Goal: Task Accomplishment & Management: Complete application form

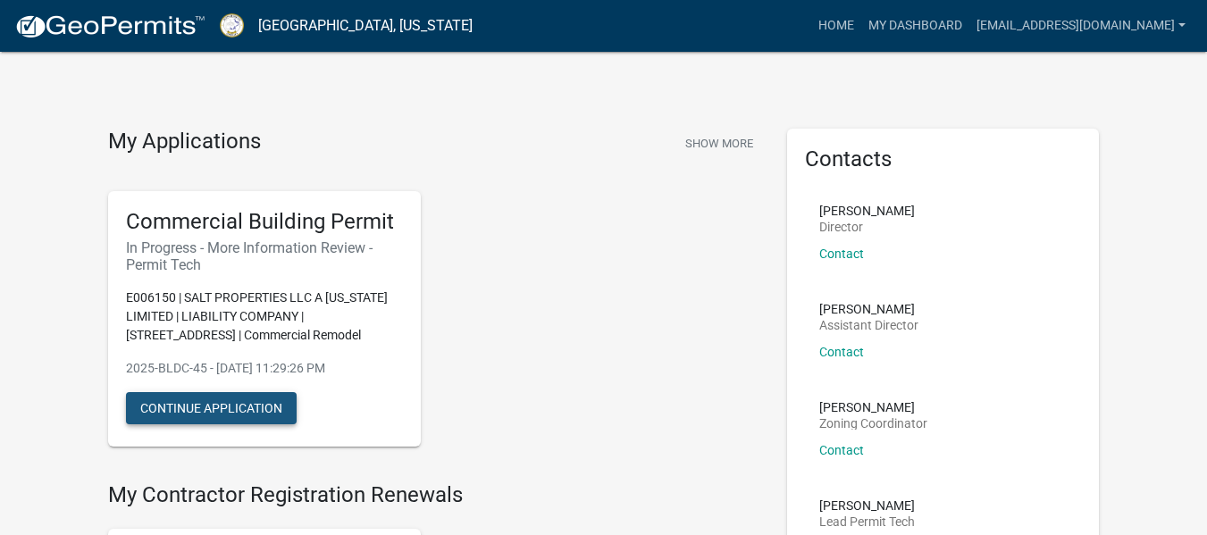
click at [255, 405] on button "Continue Application" at bounding box center [211, 408] width 171 height 32
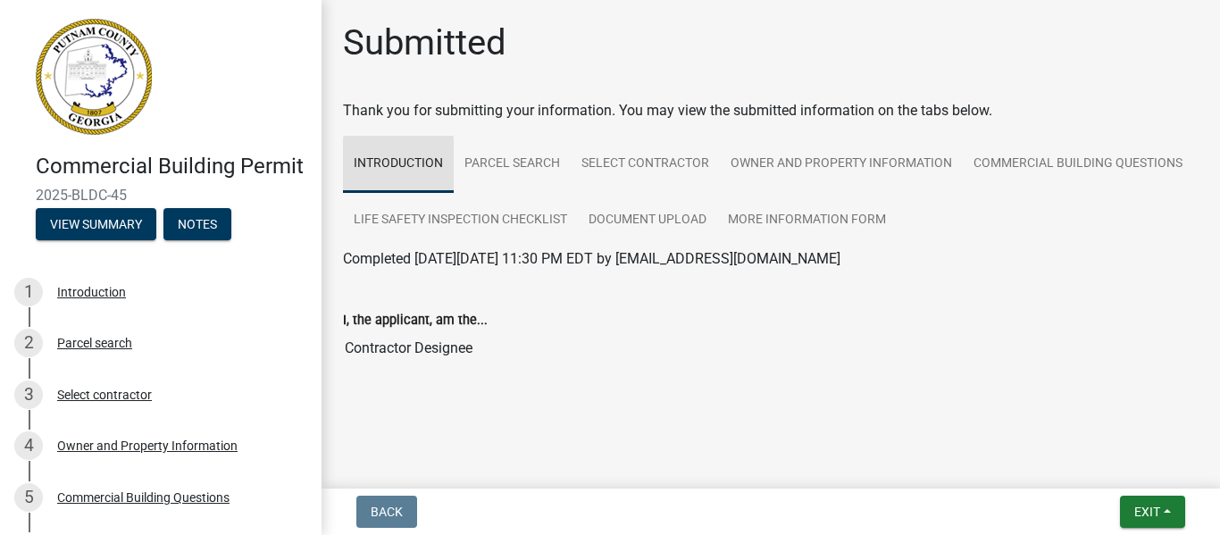
click at [393, 159] on link "Introduction" at bounding box center [398, 164] width 111 height 57
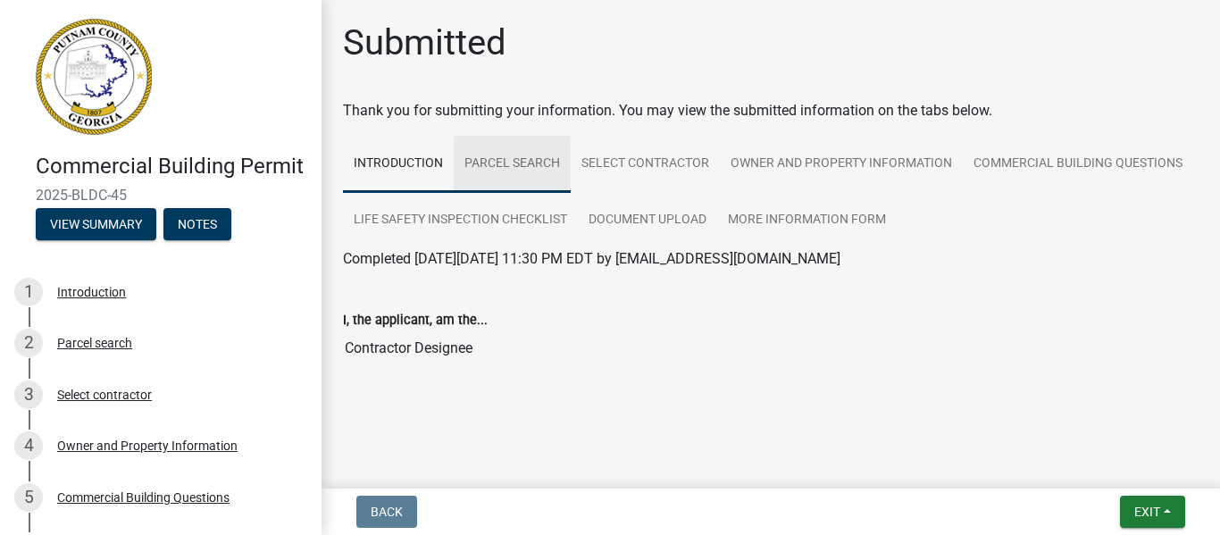
click at [497, 156] on link "Parcel search" at bounding box center [512, 164] width 117 height 57
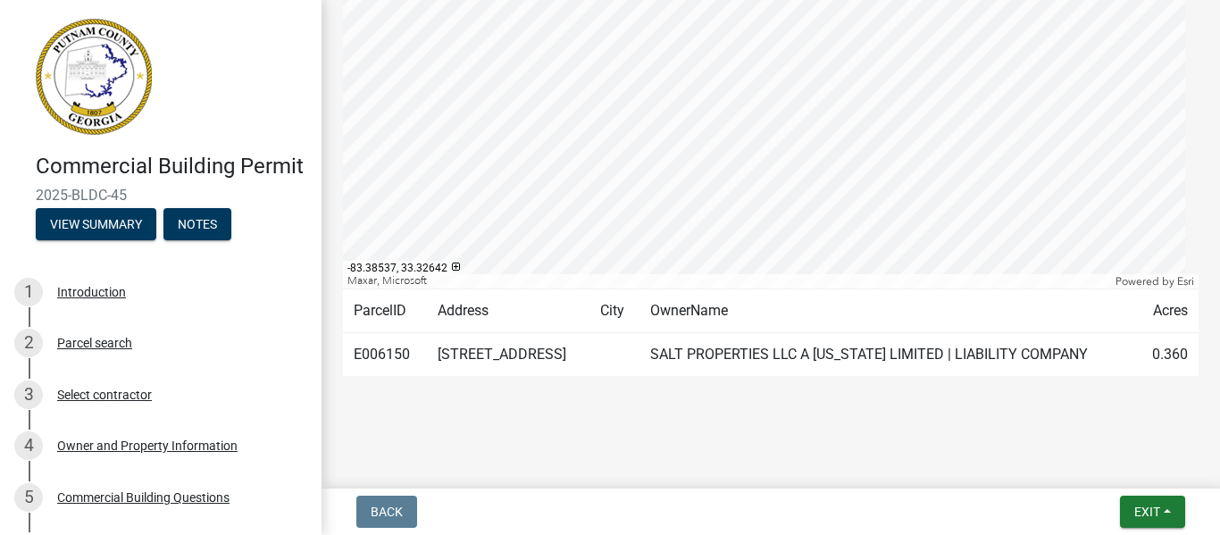
scroll to position [7, 0]
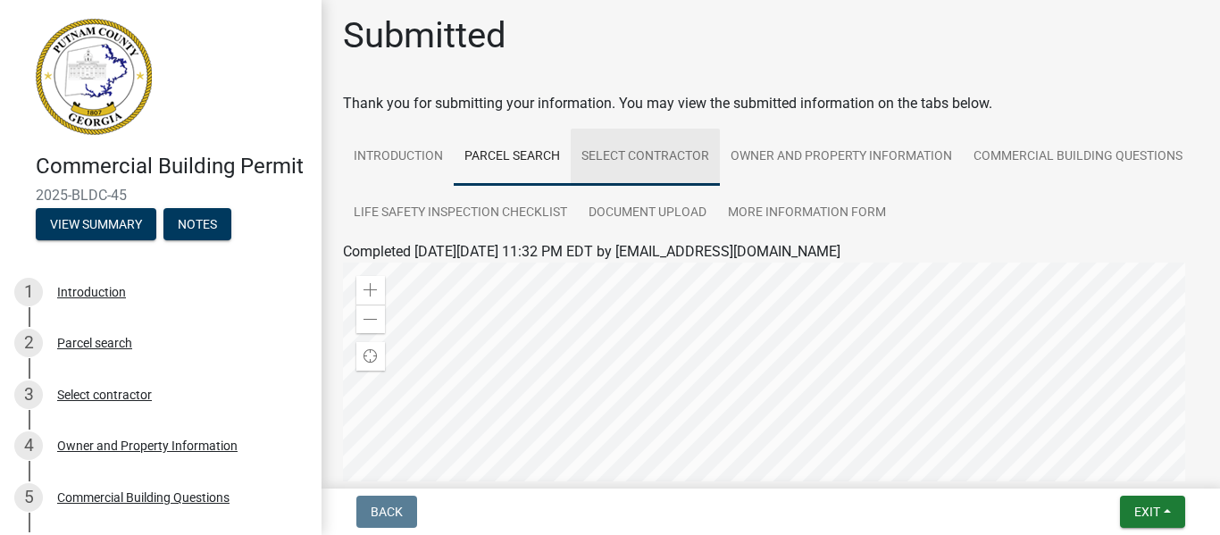
click at [664, 159] on link "Select contractor" at bounding box center [645, 157] width 149 height 57
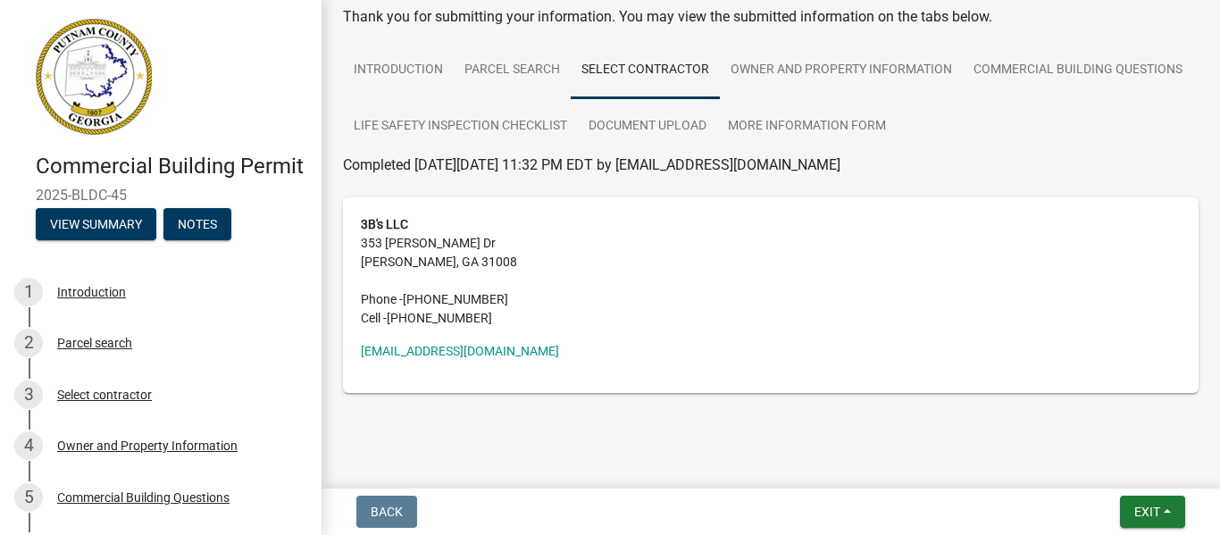
scroll to position [96, 0]
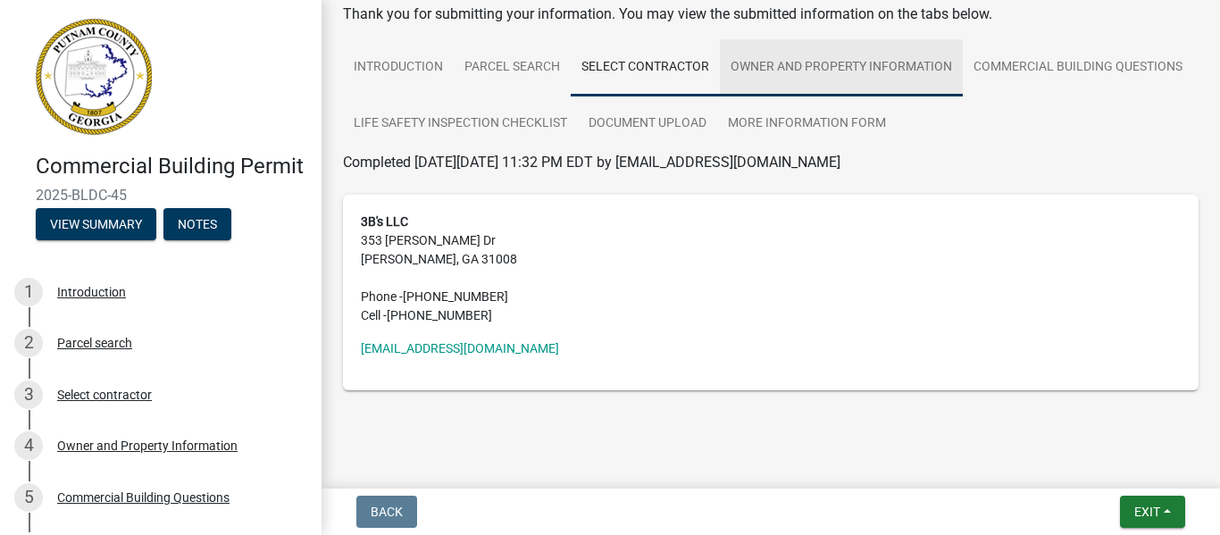
click at [845, 56] on link "Owner and Property Information" at bounding box center [841, 67] width 243 height 57
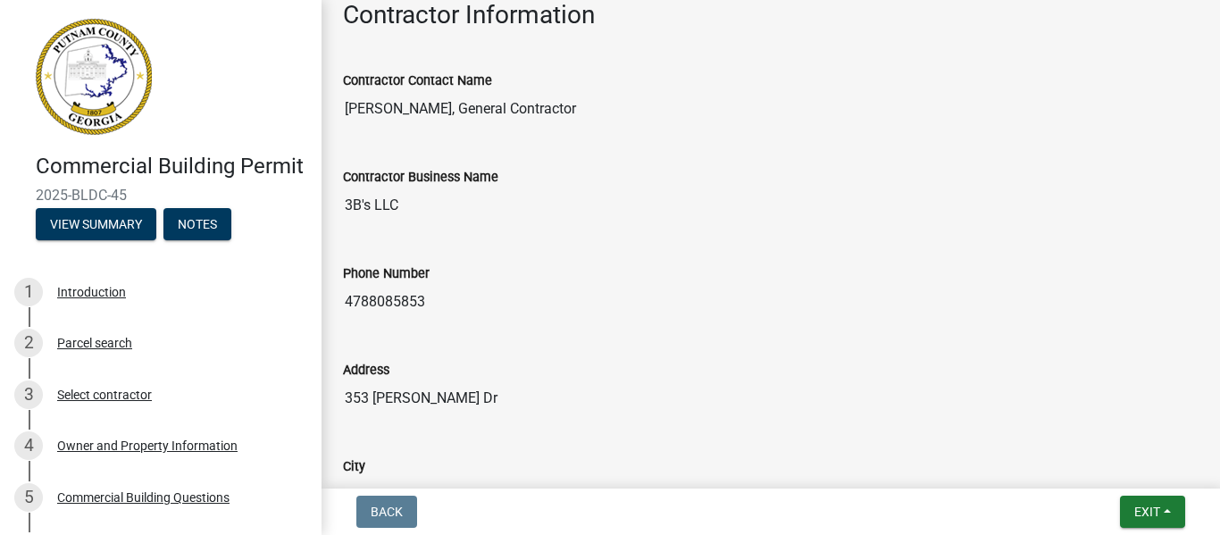
scroll to position [26, 0]
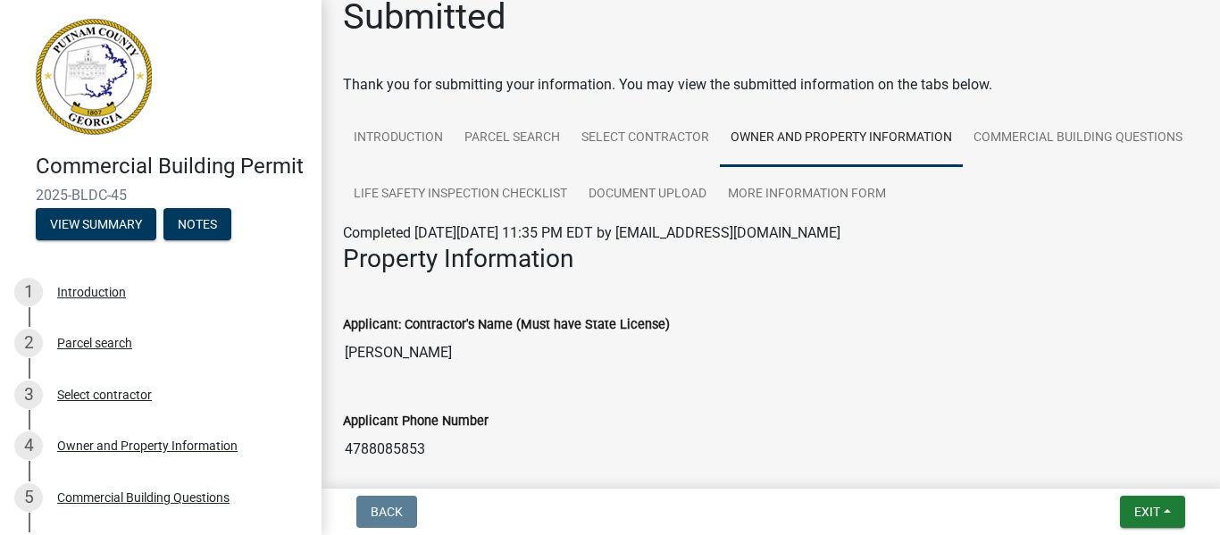
click at [951, 132] on link "Owner and Property Information" at bounding box center [841, 138] width 243 height 57
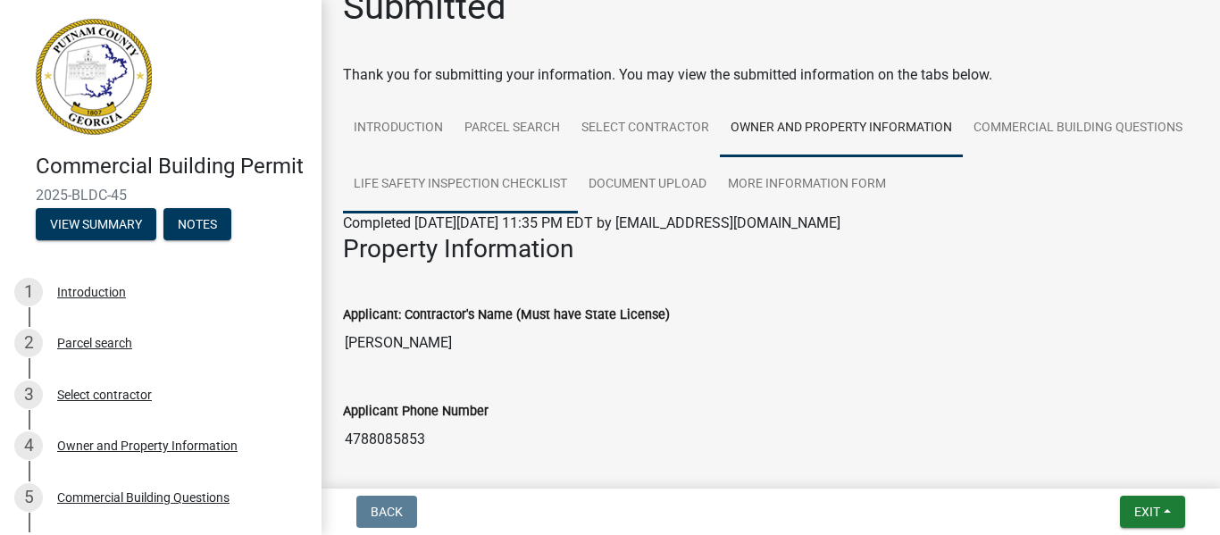
scroll to position [0, 0]
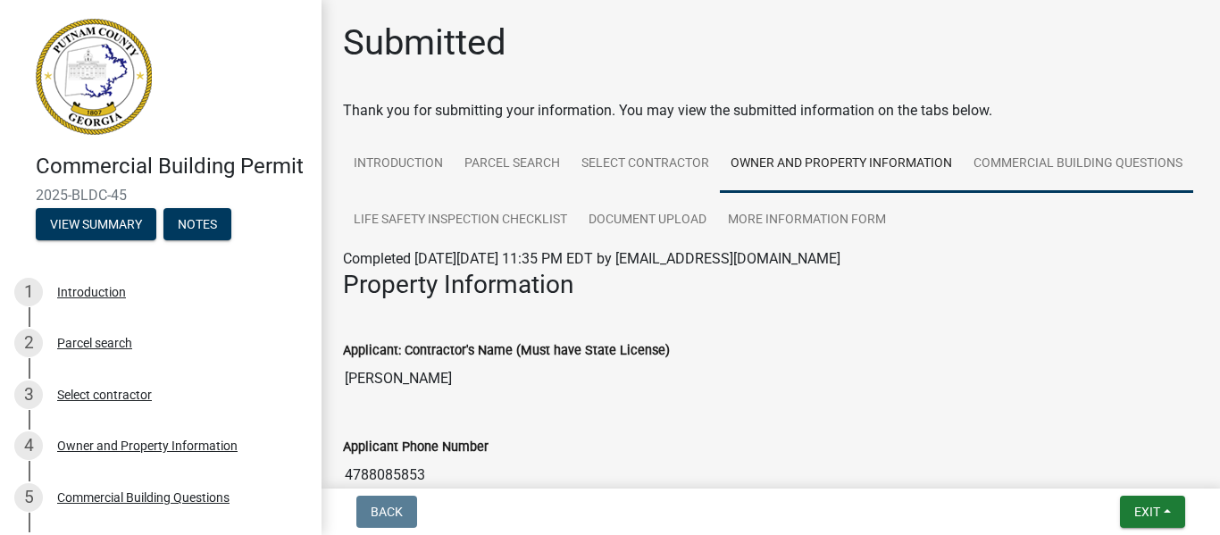
click at [963, 193] on link "Commercial Building Questions" at bounding box center [1078, 164] width 230 height 57
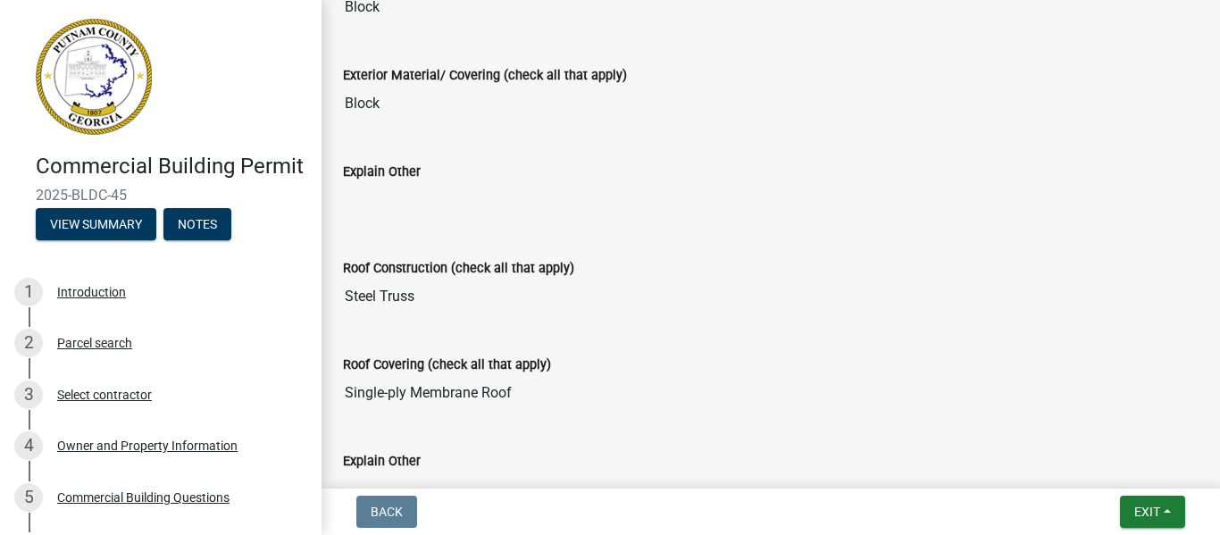
scroll to position [3470, 0]
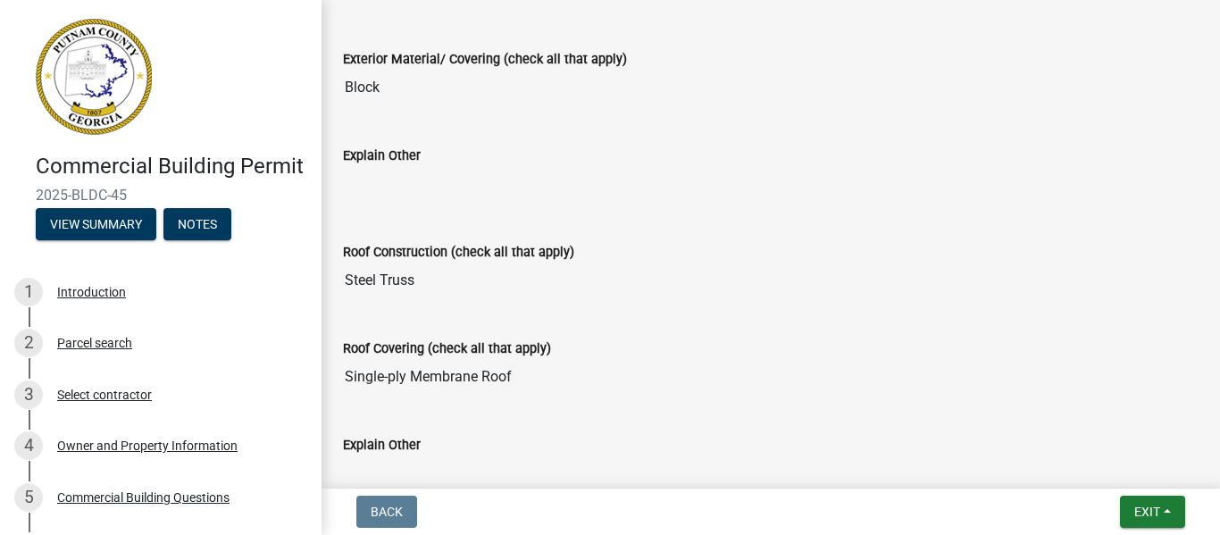
click at [1206, 489] on nav "Back Exit Save Save & Exit" at bounding box center [771, 512] width 898 height 46
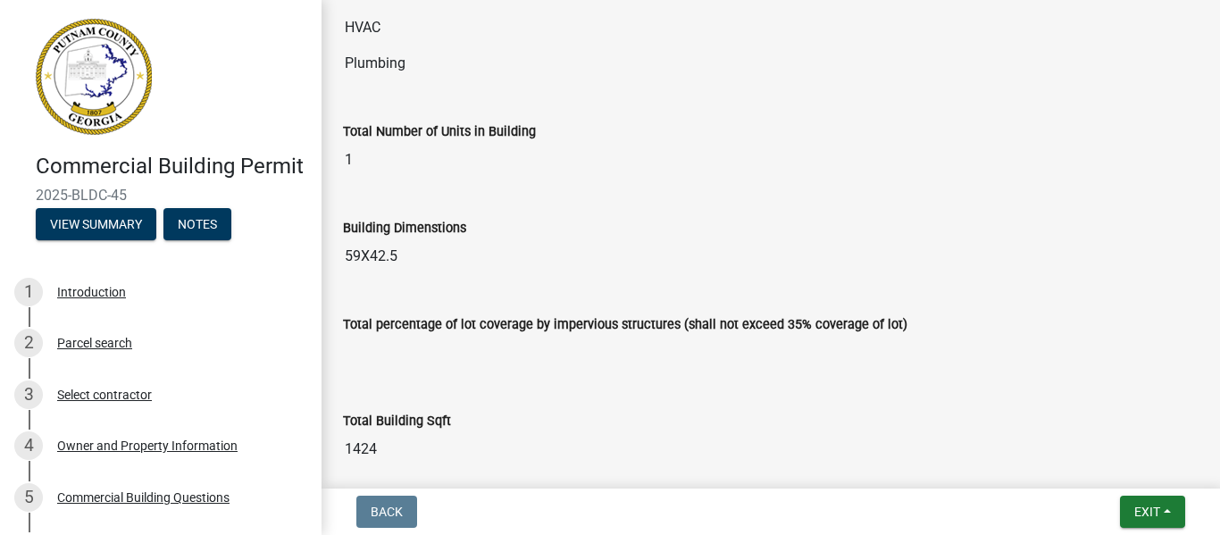
scroll to position [146, 0]
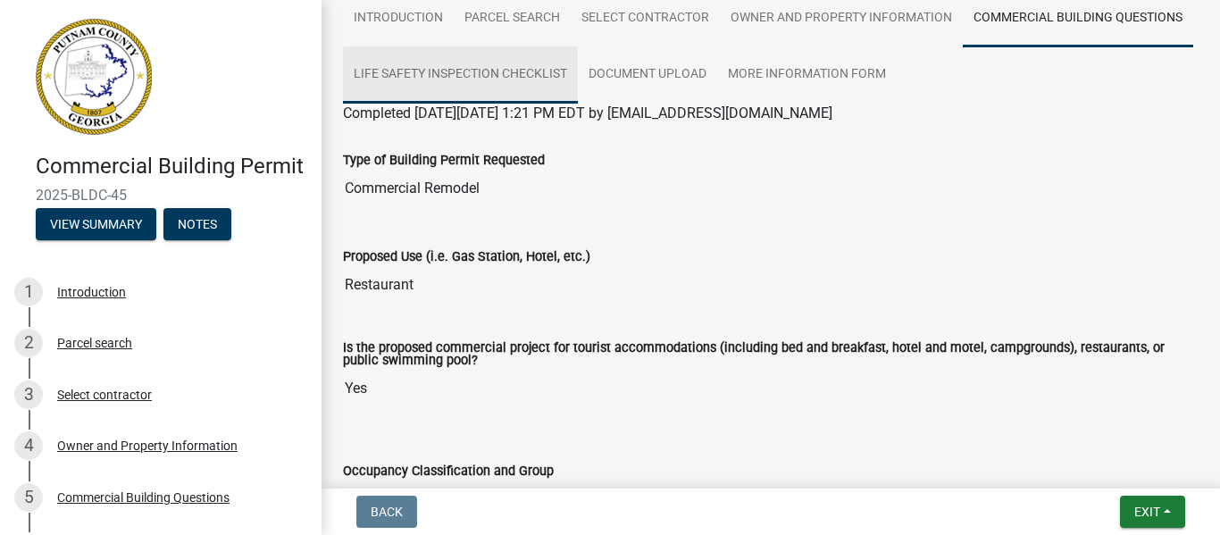
click at [578, 80] on link "Life Safety Inspection Checklist" at bounding box center [460, 74] width 235 height 57
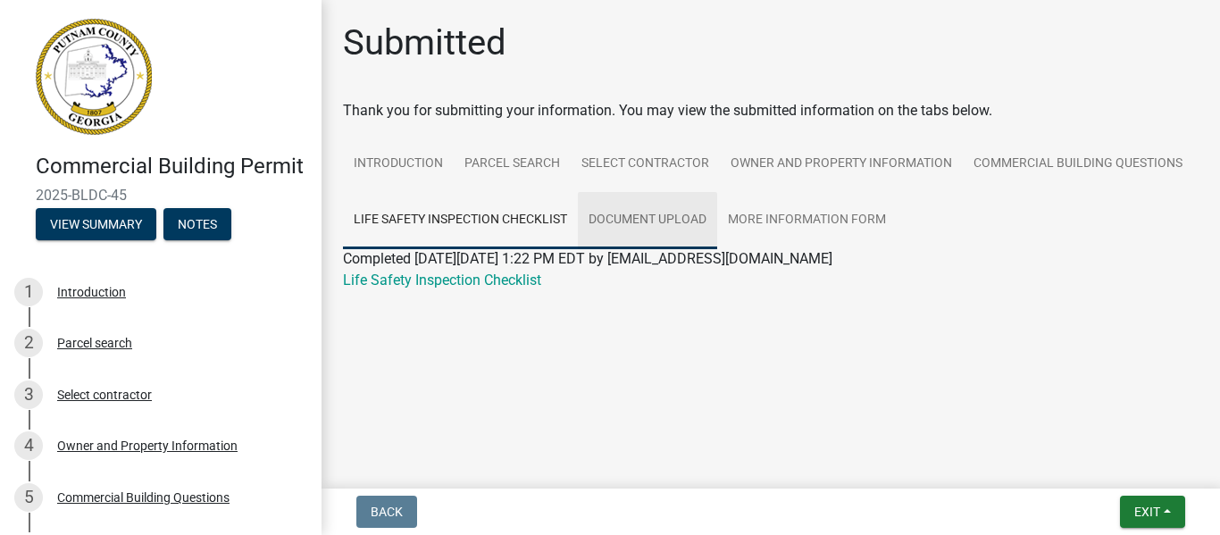
click at [662, 209] on link "Document Upload" at bounding box center [647, 220] width 139 height 57
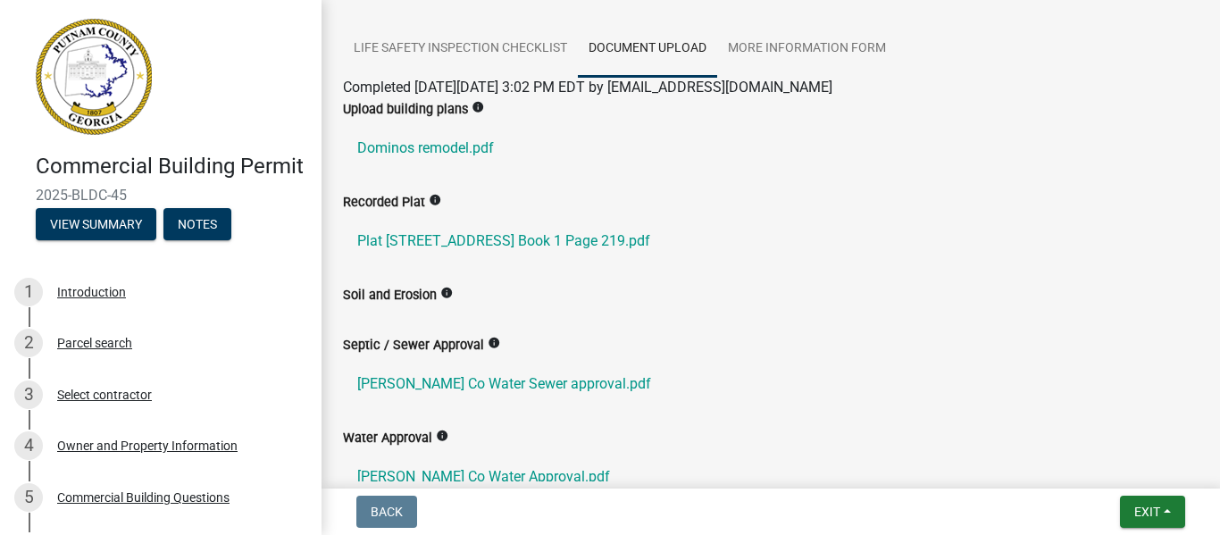
scroll to position [214, 0]
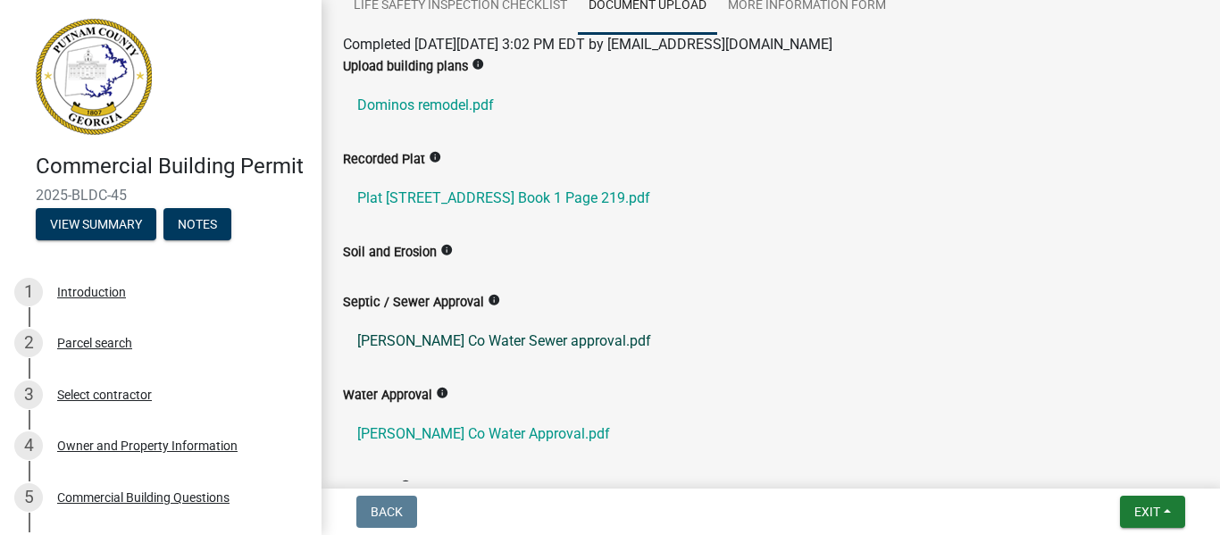
click at [531, 340] on link "[PERSON_NAME] Co Water Sewer approval.pdf" at bounding box center [771, 341] width 856 height 43
click at [497, 436] on link "[PERSON_NAME] Co Water Approval.pdf" at bounding box center [771, 434] width 856 height 43
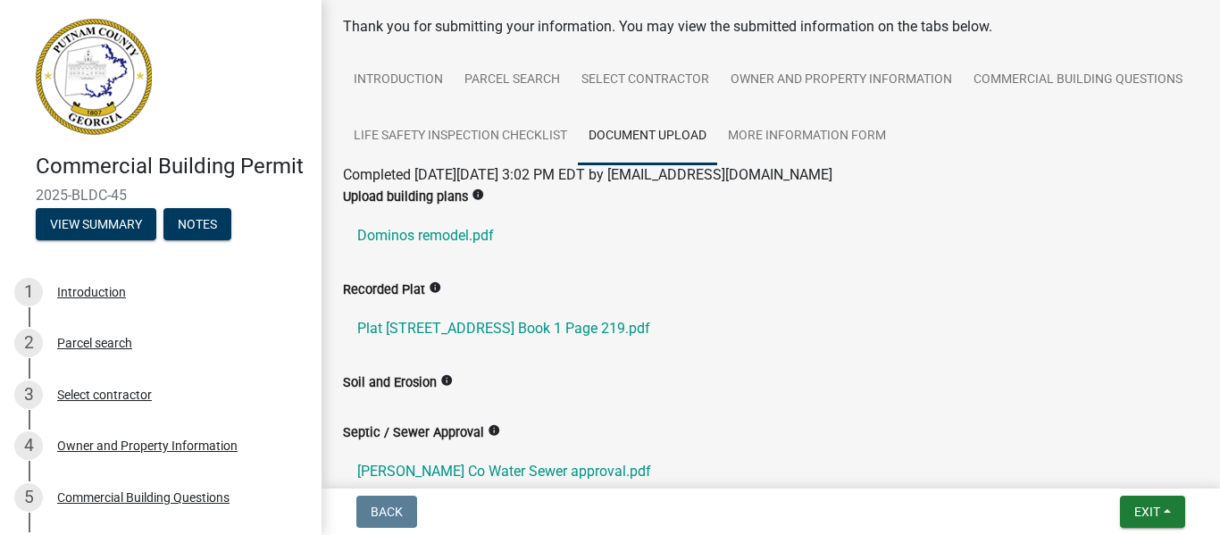
scroll to position [37, 0]
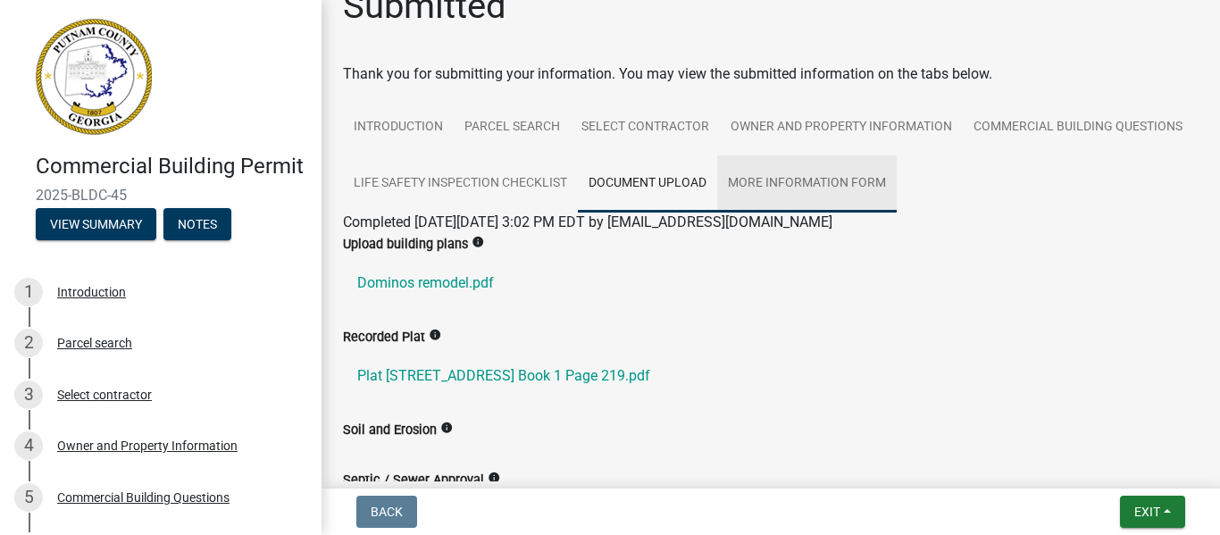
click at [897, 180] on link "More Information Form" at bounding box center [807, 183] width 180 height 57
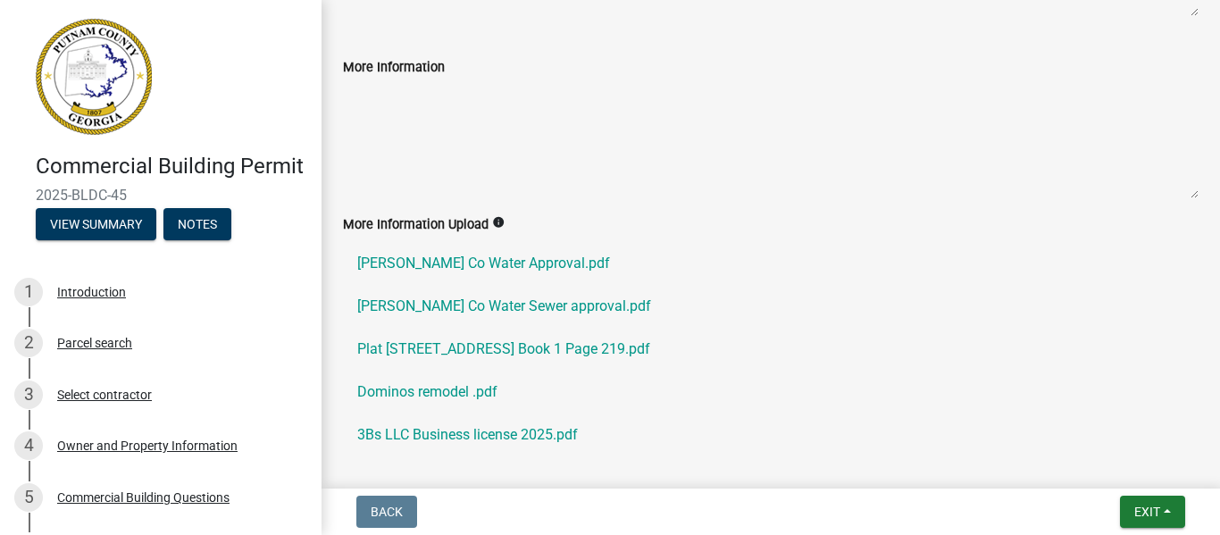
scroll to position [553, 0]
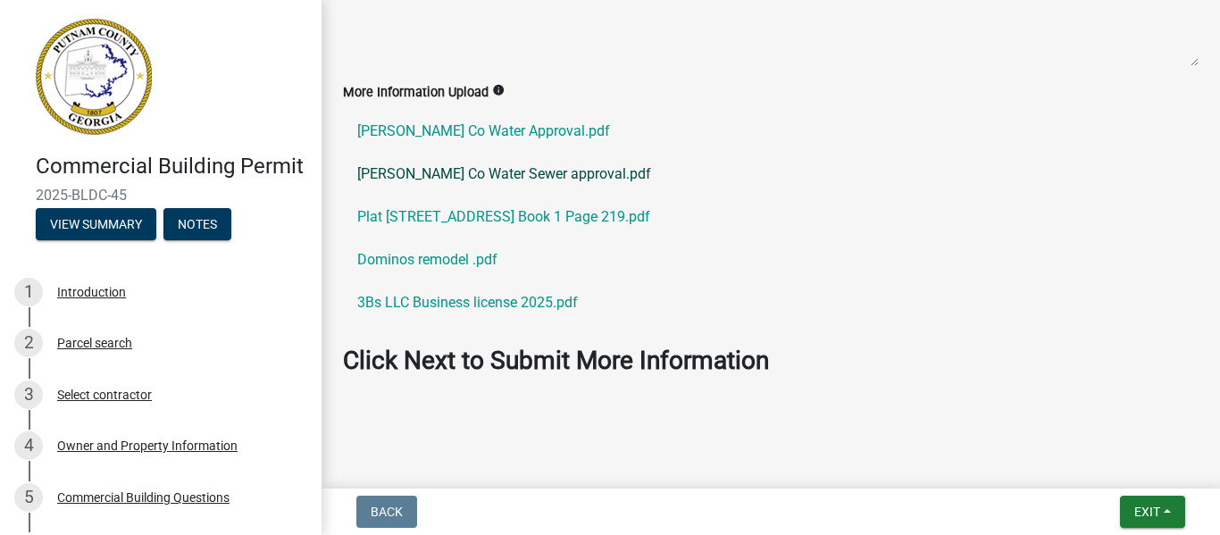
click at [551, 161] on link "[PERSON_NAME] Co Water Sewer approval.pdf" at bounding box center [771, 174] width 856 height 43
click at [541, 119] on link "[PERSON_NAME] Co Water Approval.pdf" at bounding box center [771, 131] width 856 height 43
click at [498, 171] on link "[PERSON_NAME] Co Water Sewer approval.pdf" at bounding box center [771, 174] width 856 height 43
click at [522, 127] on link "[PERSON_NAME] Co Water Approval.pdf" at bounding box center [771, 131] width 856 height 43
click at [539, 175] on link "[PERSON_NAME] Co Water Sewer approval.pdf" at bounding box center [771, 174] width 856 height 43
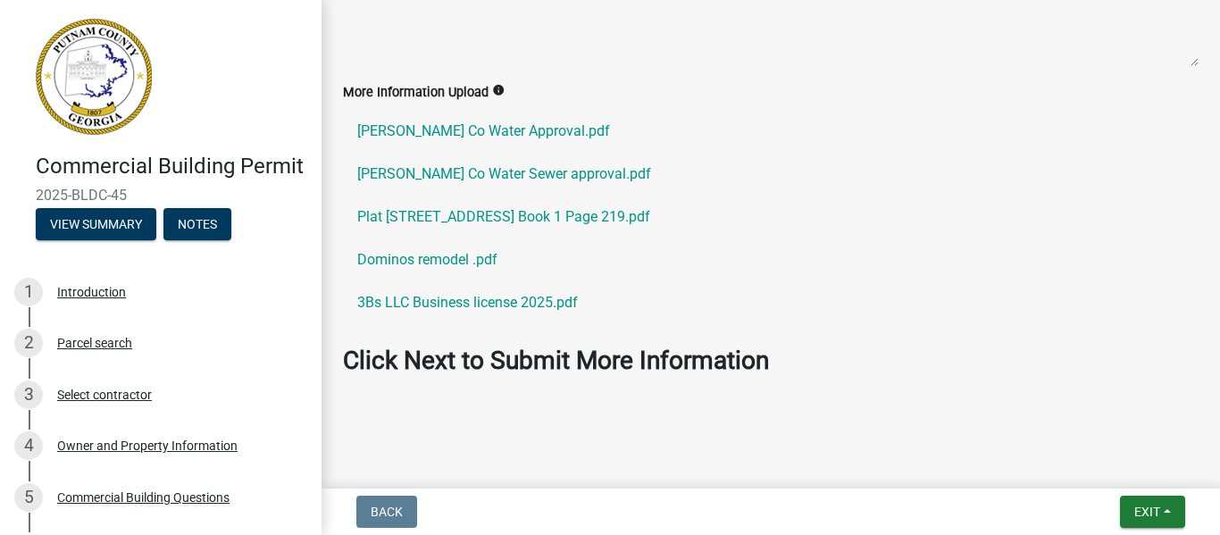
scroll to position [132, 0]
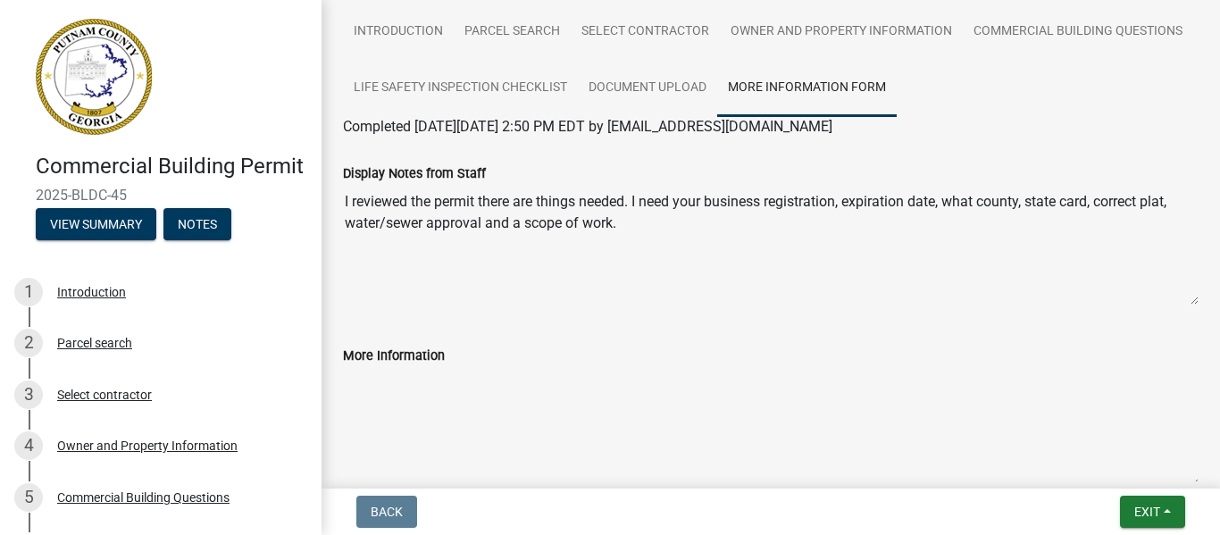
click at [399, 355] on label "More Information" at bounding box center [394, 356] width 102 height 13
click at [399, 366] on textarea "More Information" at bounding box center [771, 426] width 856 height 121
click at [384, 388] on textarea "More Information" at bounding box center [771, 426] width 856 height 121
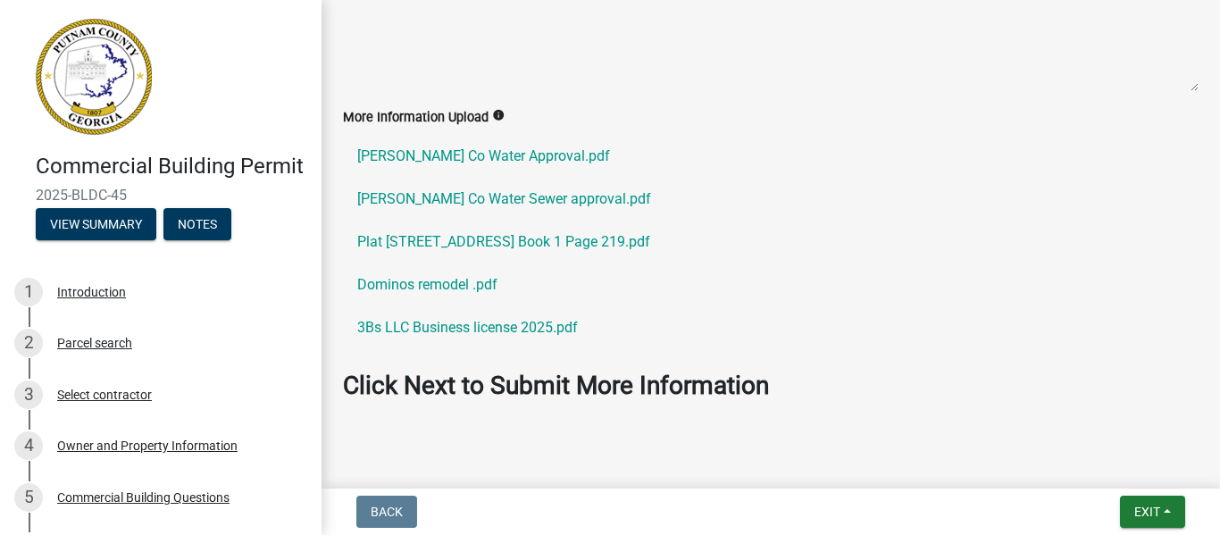
scroll to position [553, 0]
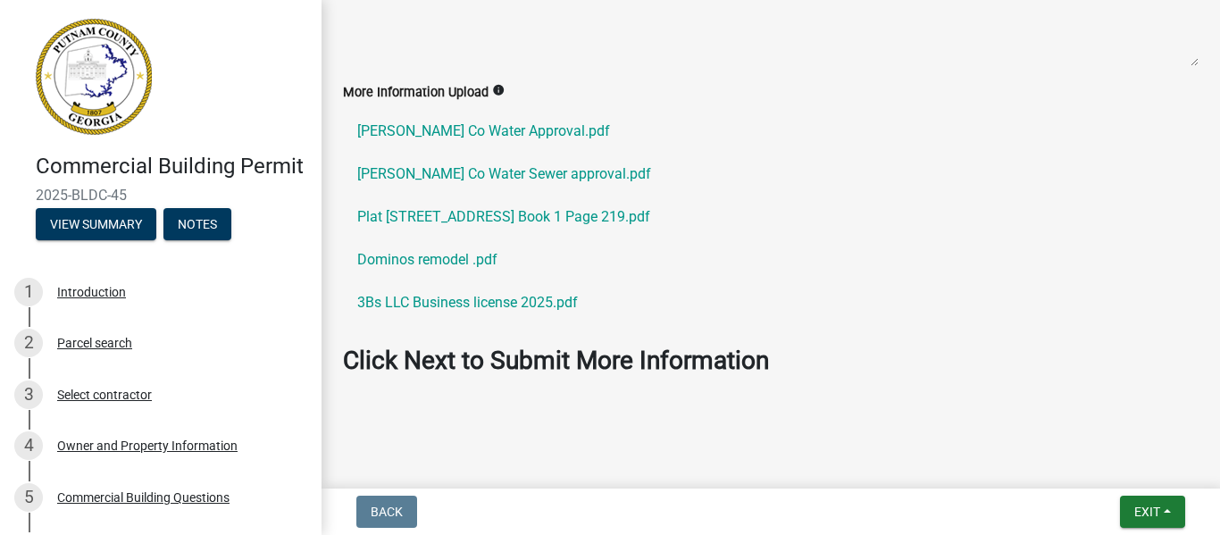
click at [496, 30] on textarea "More Information" at bounding box center [771, 6] width 856 height 121
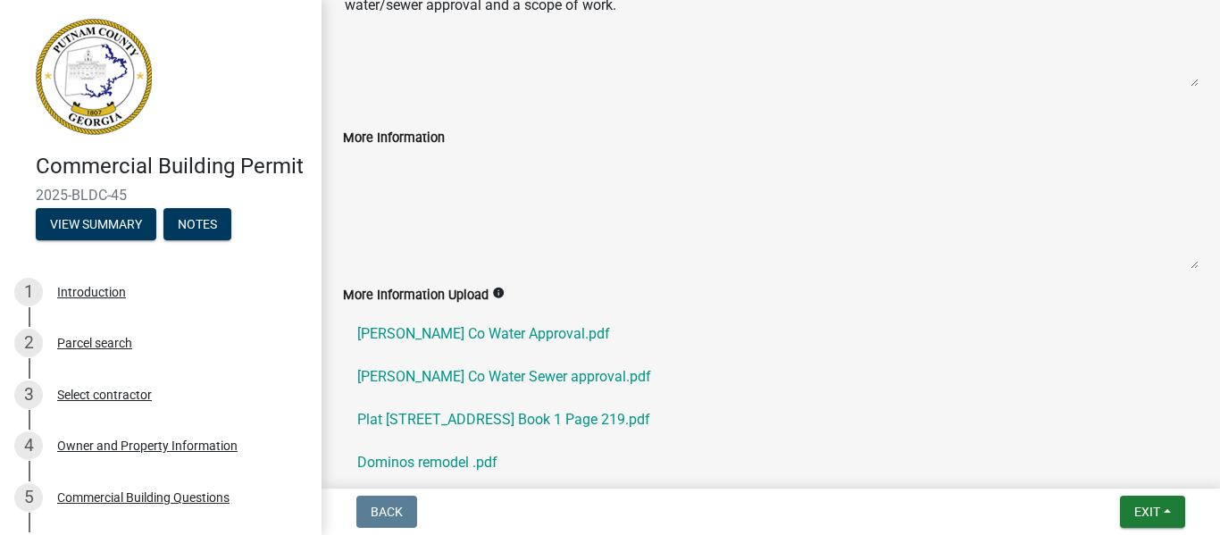
scroll to position [231, 0]
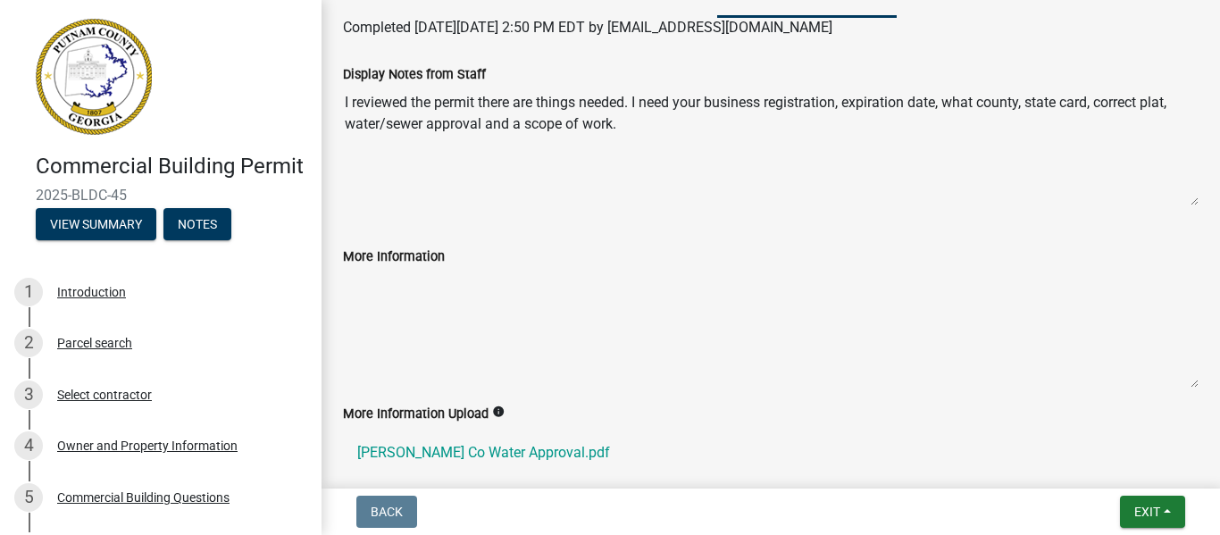
click at [473, 303] on textarea "More Information" at bounding box center [771, 327] width 856 height 121
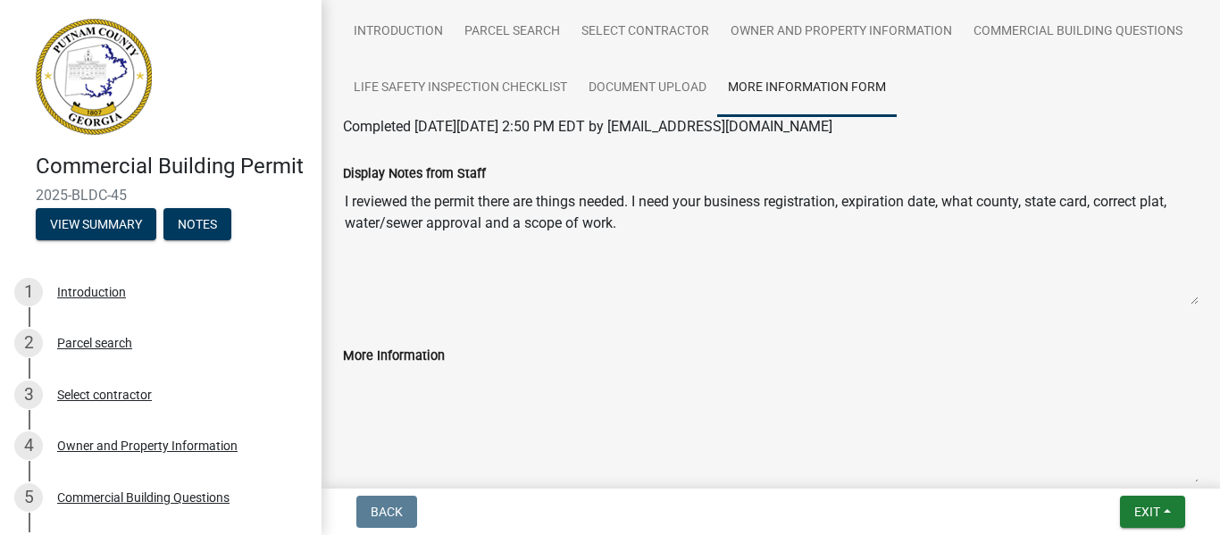
scroll to position [0, 0]
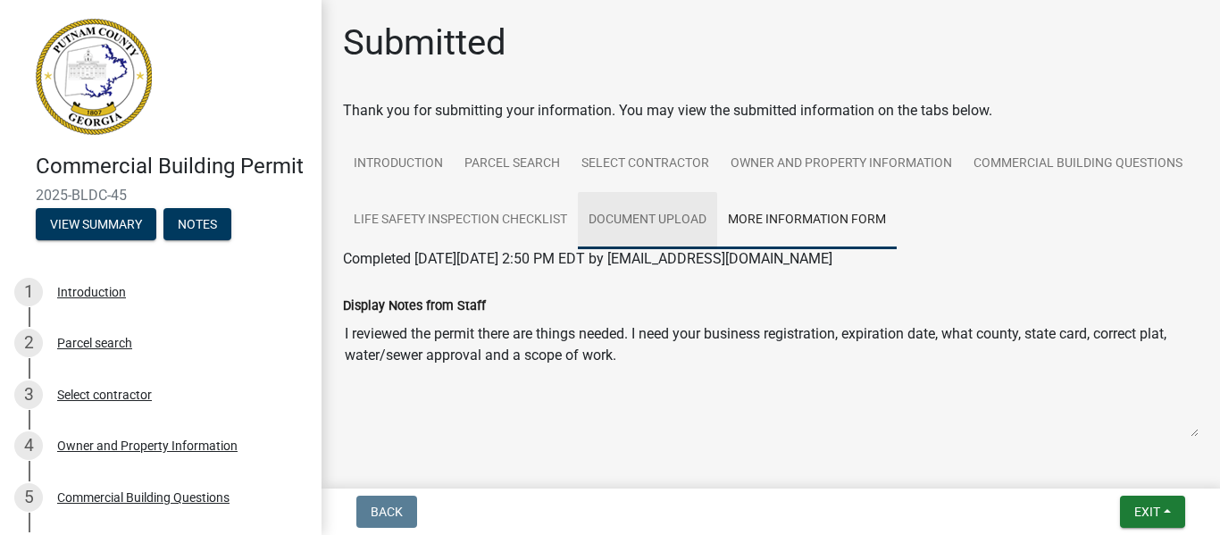
click at [717, 211] on link "Document Upload" at bounding box center [647, 220] width 139 height 57
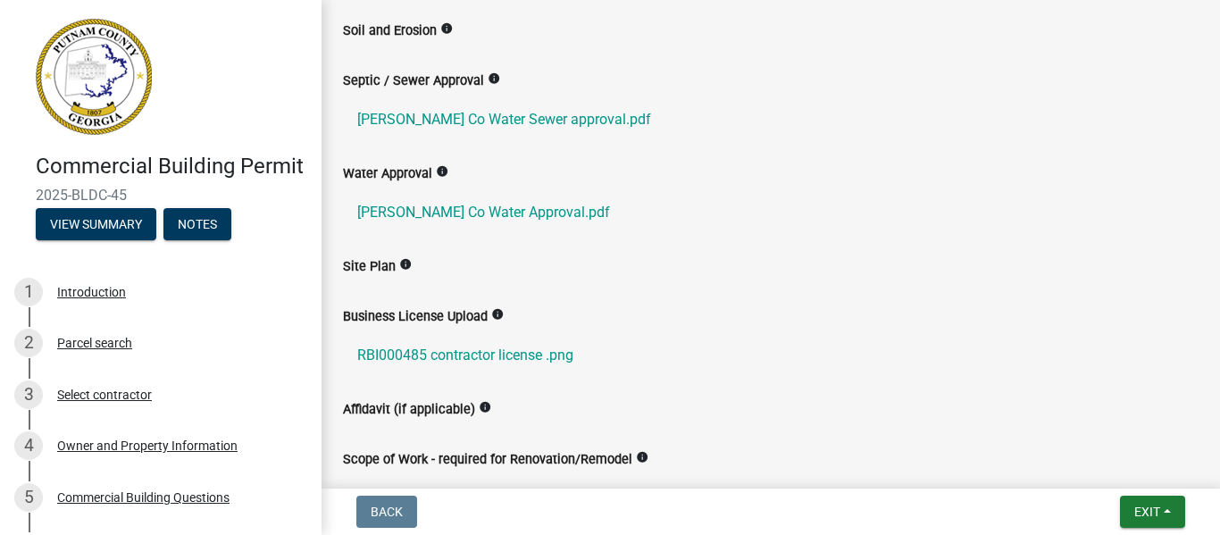
scroll to position [500, 0]
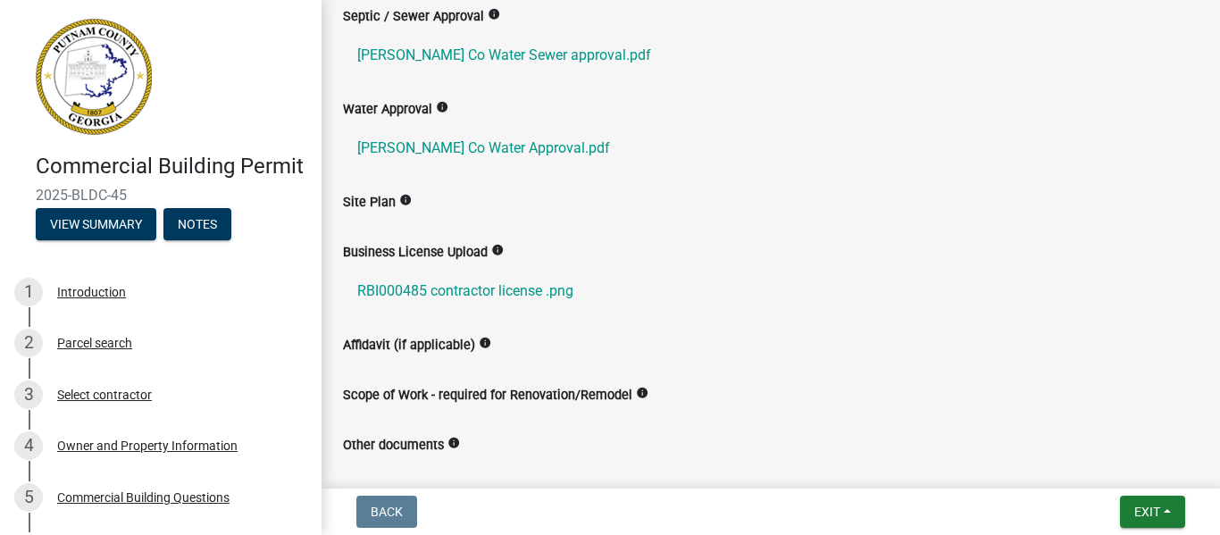
click at [1206, 484] on div "Commercial Building Permit 2025-BLDC-45 View Summary Notes 1 Introduction 2 Par…" at bounding box center [610, 267] width 1220 height 535
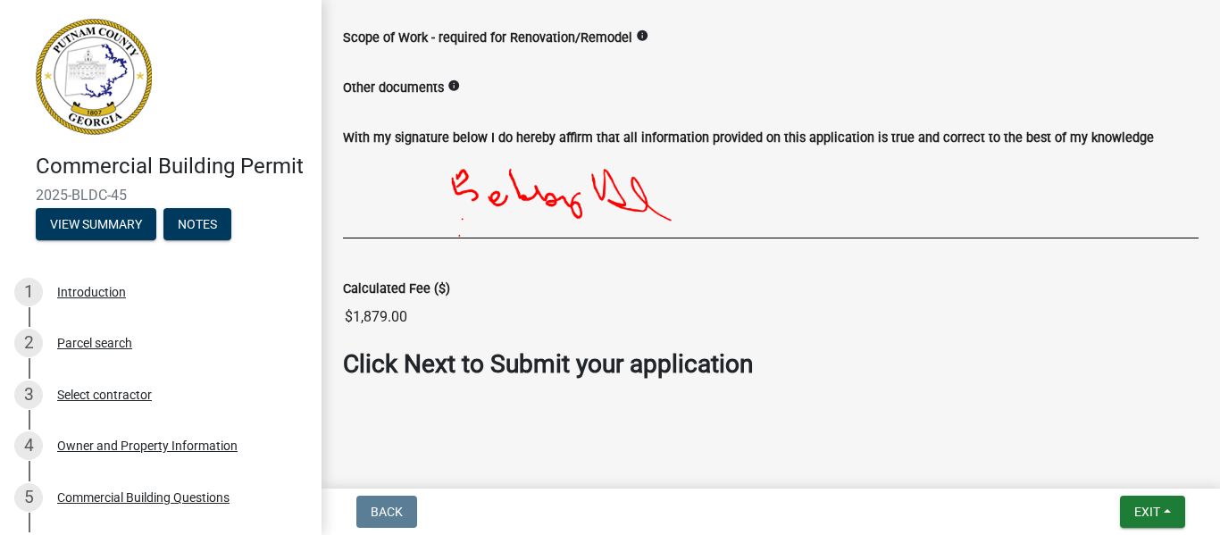
scroll to position [861, 0]
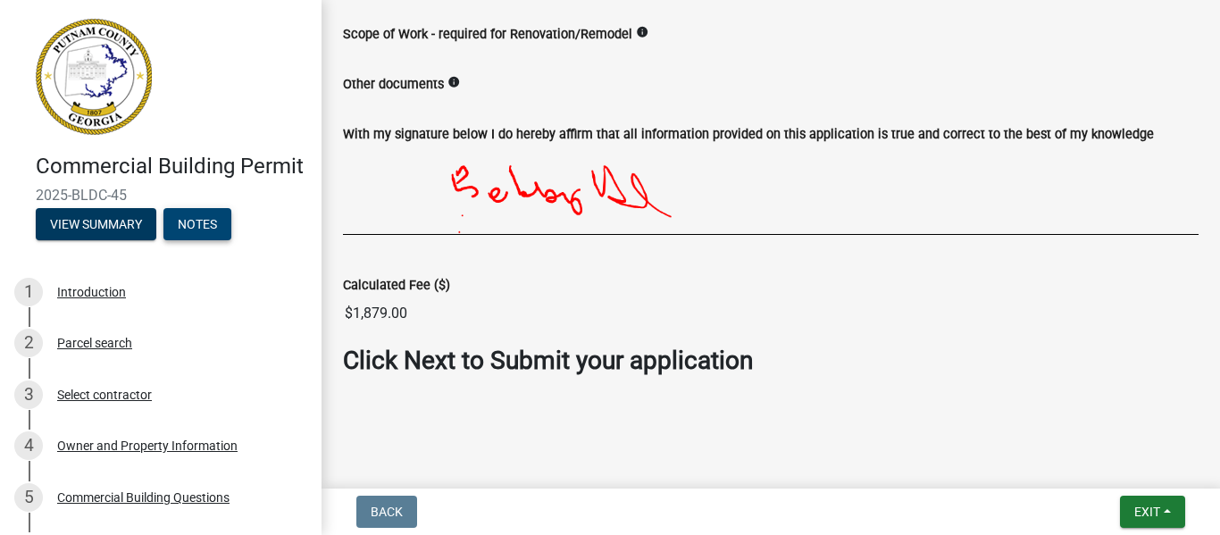
click at [192, 239] on button "Notes" at bounding box center [197, 224] width 68 height 32
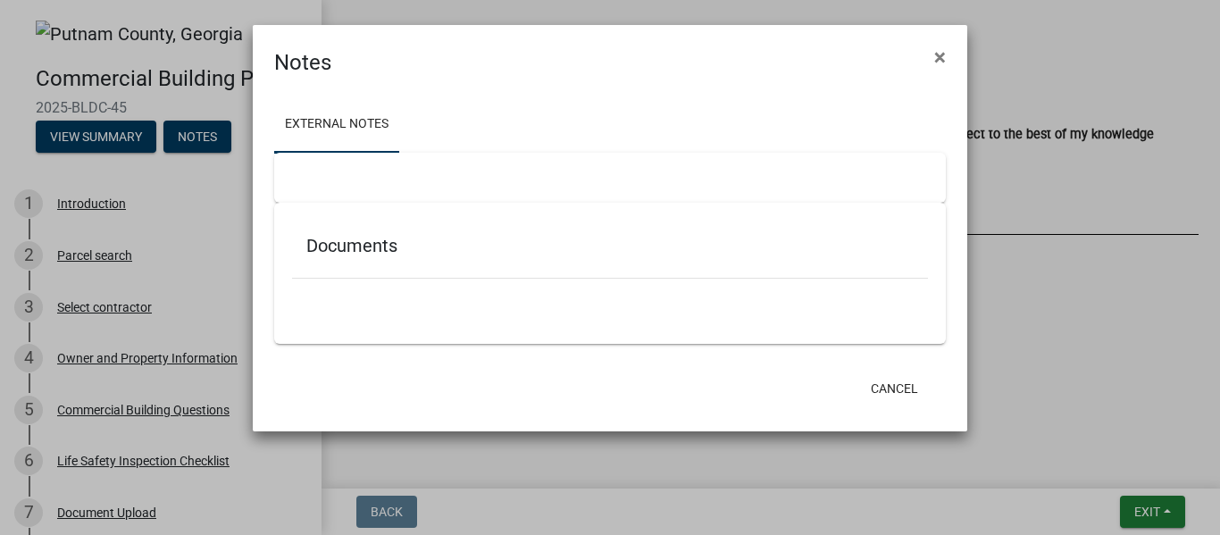
click at [389, 169] on div at bounding box center [610, 178] width 672 height 50
click at [377, 235] on h5 "Documents" at bounding box center [609, 245] width 607 height 21
click at [352, 167] on div at bounding box center [610, 178] width 672 height 50
click at [343, 123] on link "External Notes" at bounding box center [336, 124] width 125 height 57
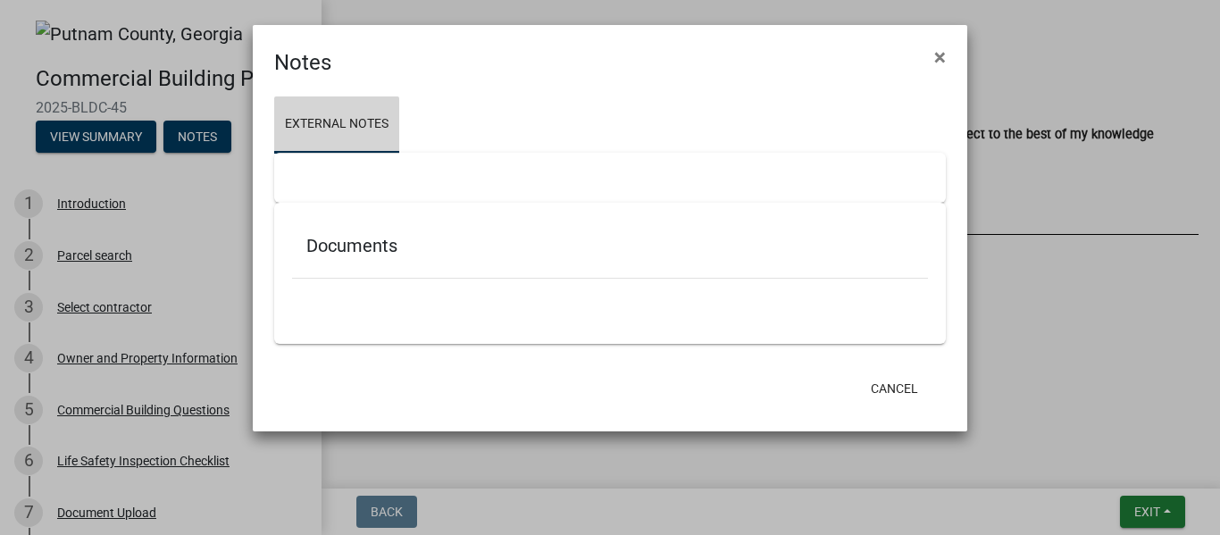
click at [343, 123] on link "External Notes" at bounding box center [336, 124] width 125 height 57
click at [330, 171] on div at bounding box center [610, 178] width 672 height 50
click at [419, 153] on div at bounding box center [610, 178] width 672 height 50
click at [360, 145] on link "External Notes" at bounding box center [336, 124] width 125 height 57
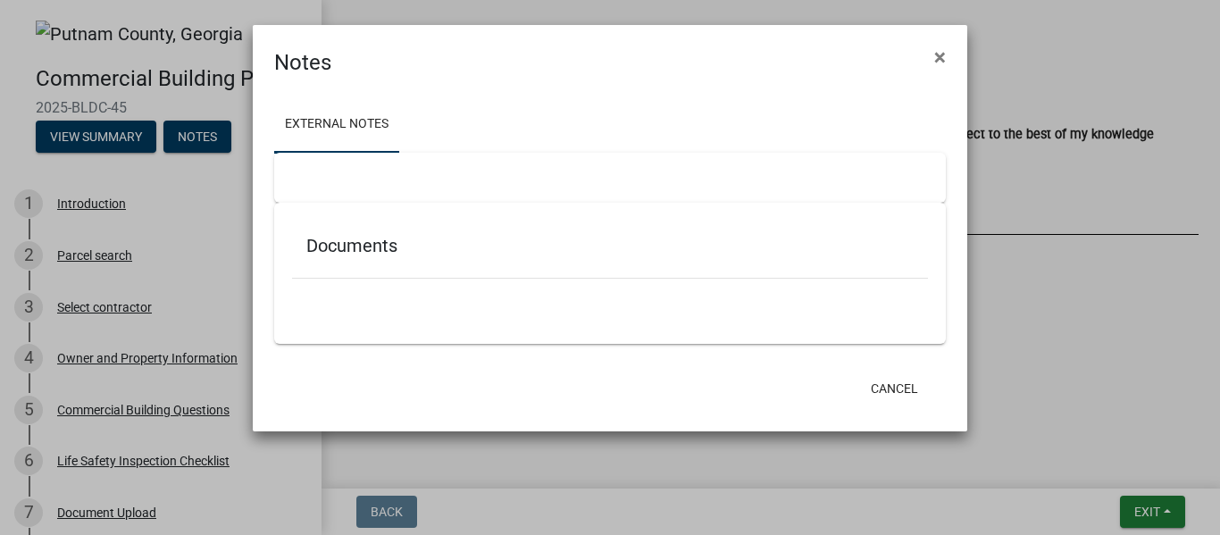
click at [369, 167] on div at bounding box center [610, 178] width 672 height 50
click at [430, 288] on div at bounding box center [610, 288] width 636 height 19
click at [894, 390] on button "Cancel" at bounding box center [894, 388] width 76 height 32
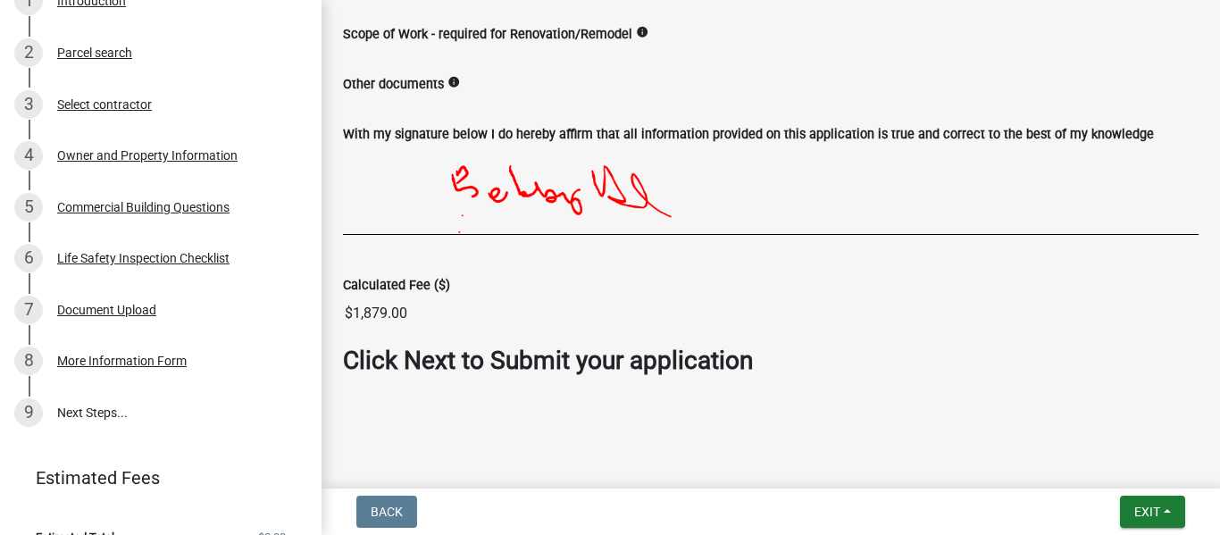
scroll to position [258, 0]
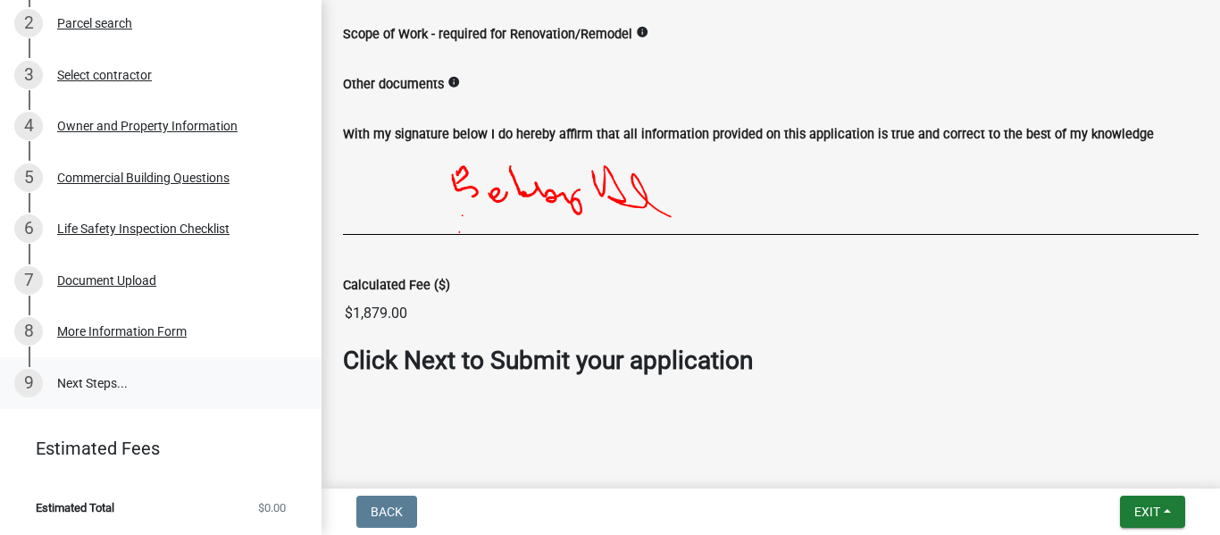
click at [105, 373] on link "9 Next Steps..." at bounding box center [161, 383] width 322 height 52
click at [119, 330] on div "More Information Form" at bounding box center [121, 331] width 129 height 13
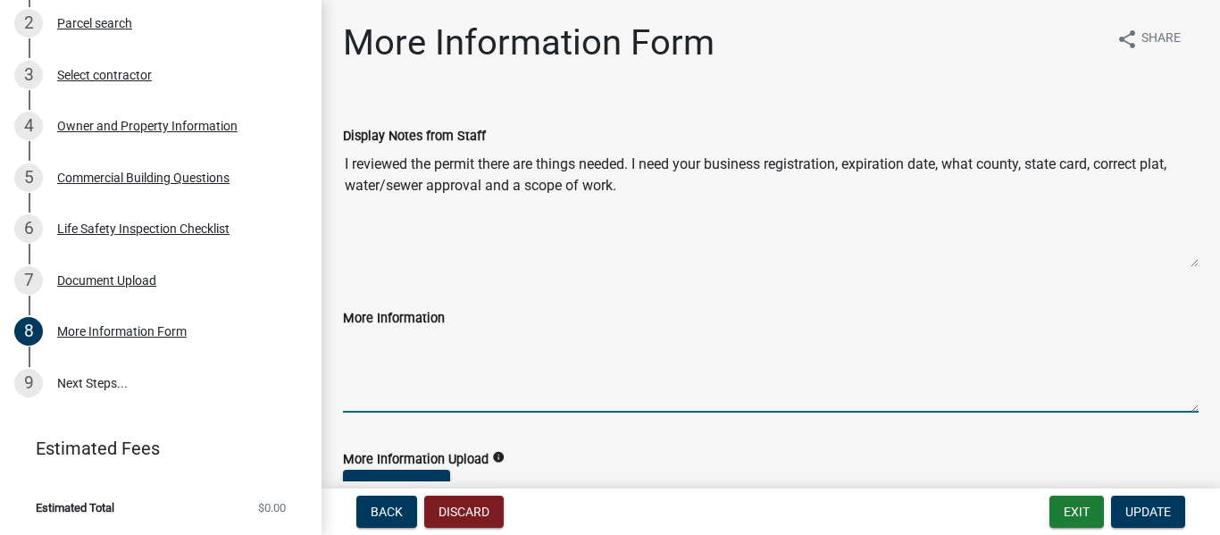
click at [389, 386] on textarea "More Information" at bounding box center [771, 371] width 856 height 84
type textarea "I"
type textarea "P"
type textarea "I"
paste textarea "https://www.gsccca.org/services"
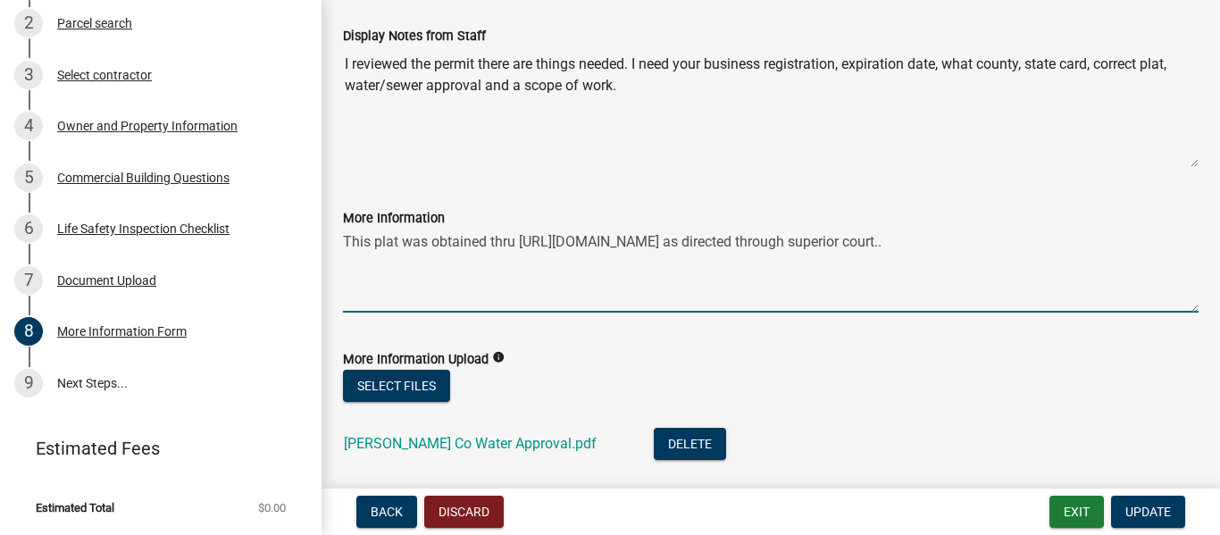
scroll to position [214, 0]
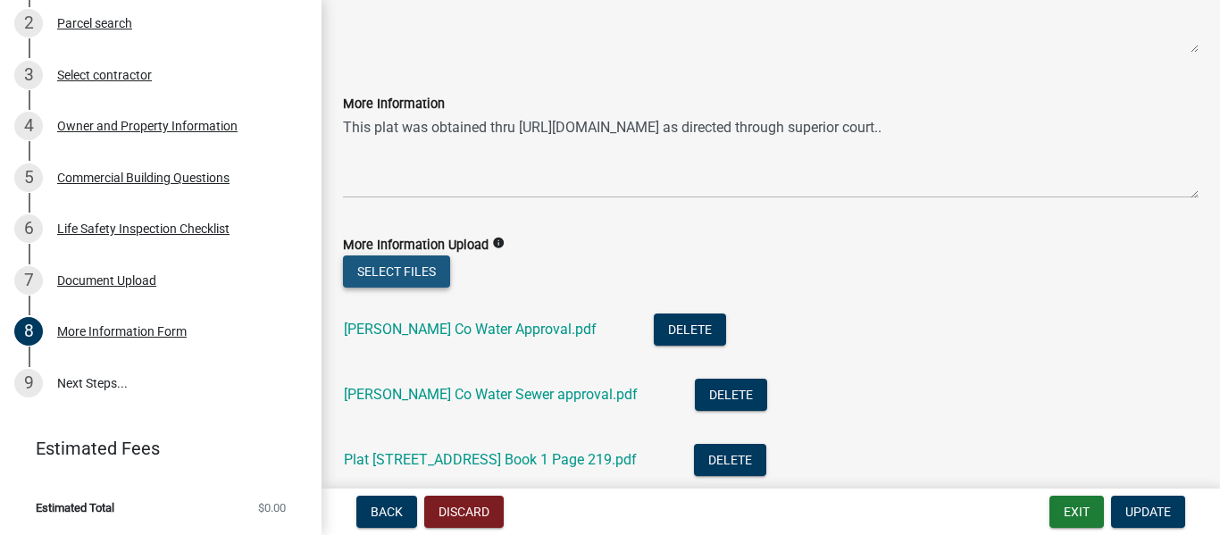
click at [433, 276] on button "Select files" at bounding box center [396, 271] width 107 height 32
click at [400, 262] on button "Select files" at bounding box center [396, 271] width 107 height 32
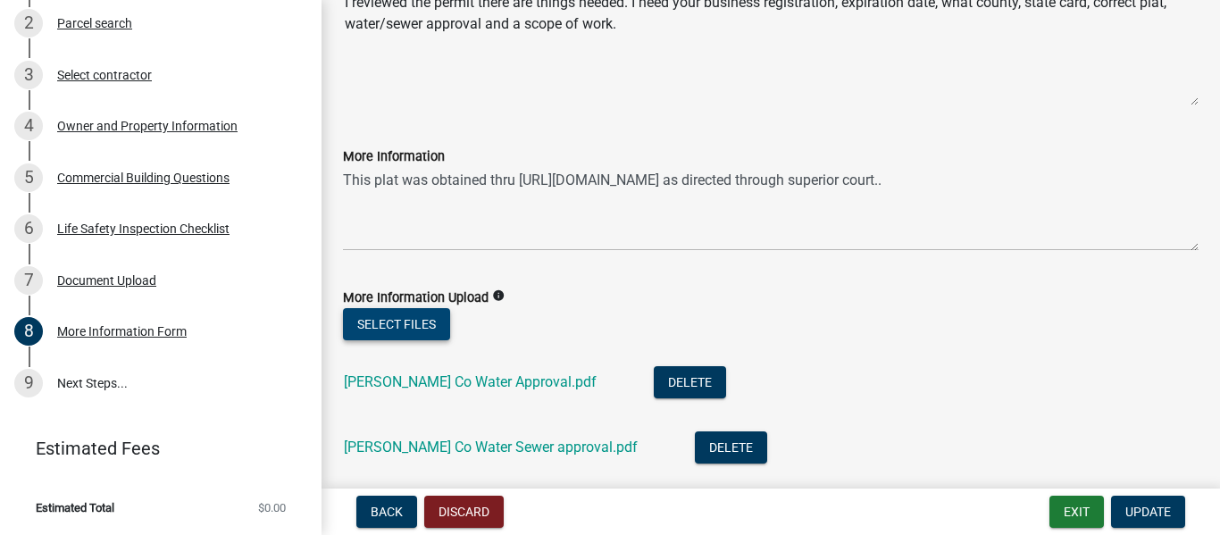
scroll to position [0, 0]
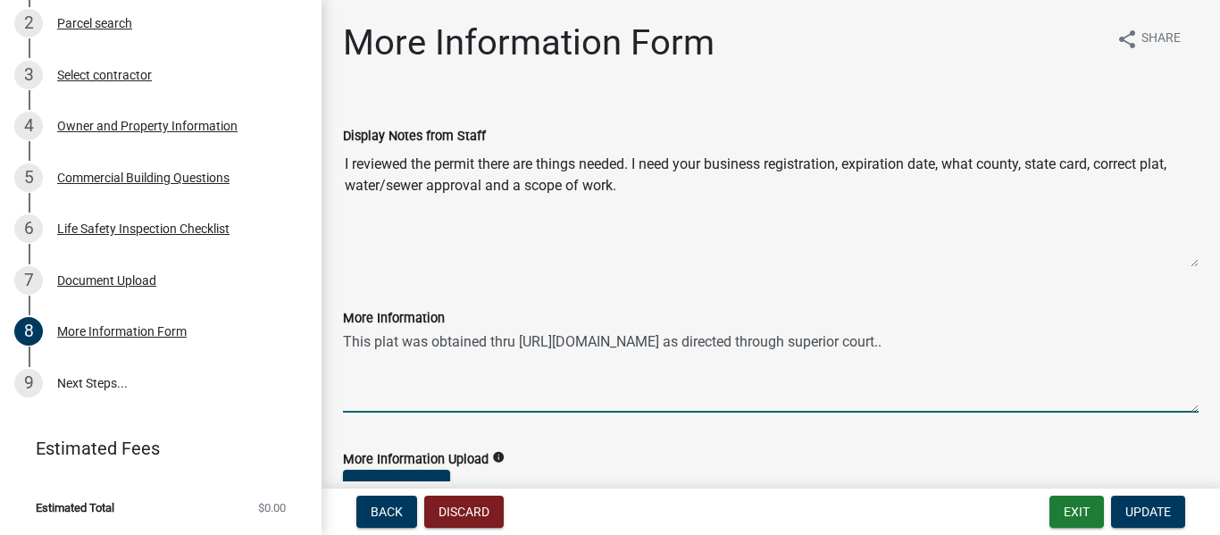
click at [973, 344] on textarea "This plat was obtained thru https://www.gsccca.org/services as directed through…" at bounding box center [771, 371] width 856 height 84
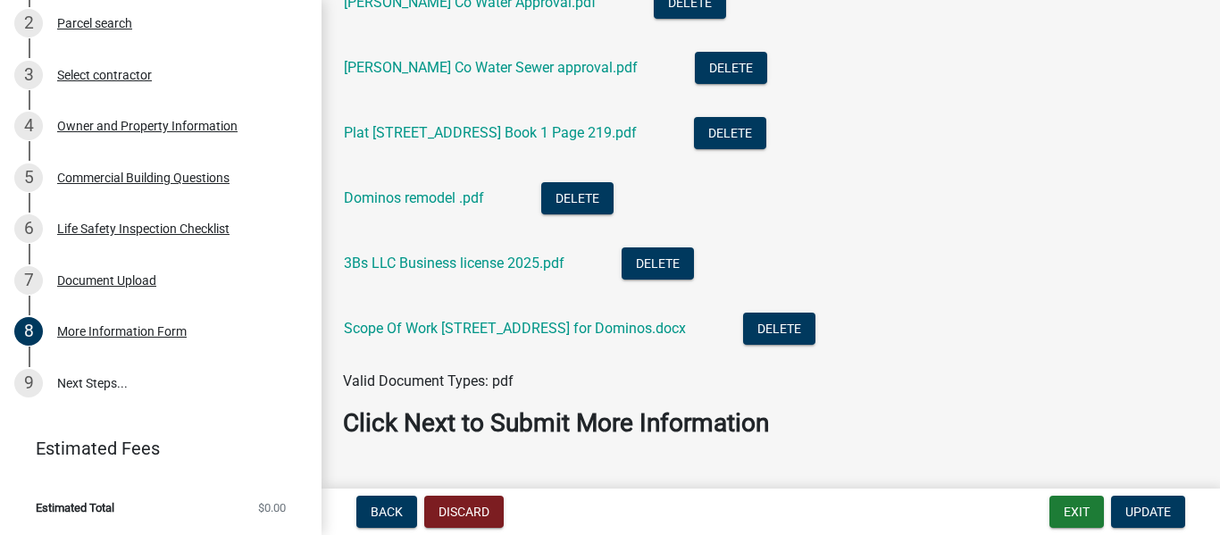
scroll to position [582, 0]
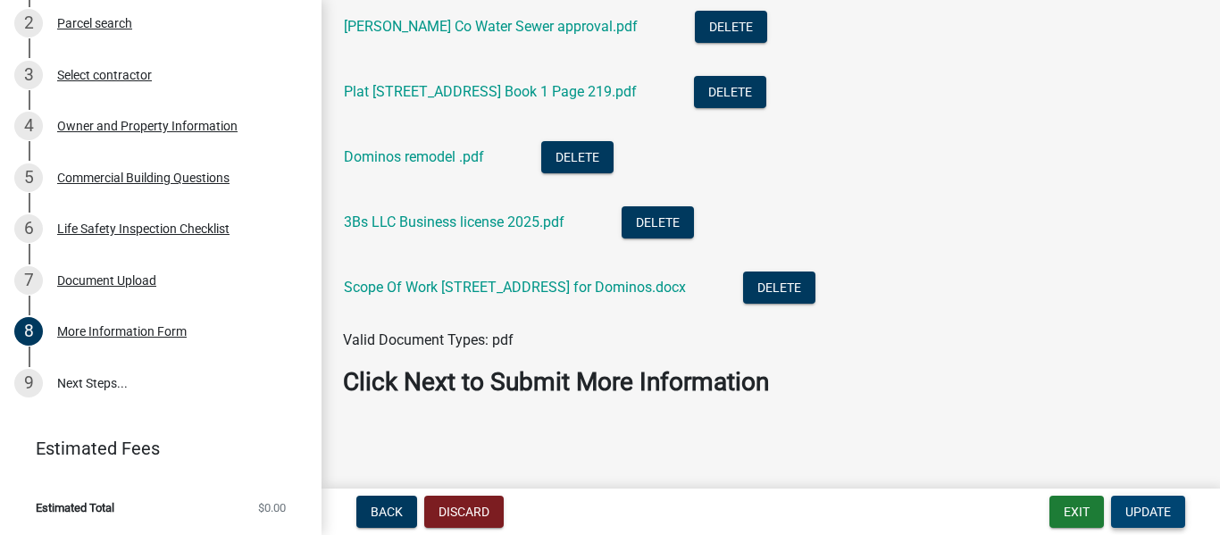
type textarea "This plat was obtained thru https://www.gsccca.org/services as directed through…"
click at [1145, 505] on span "Update" at bounding box center [1148, 512] width 46 height 14
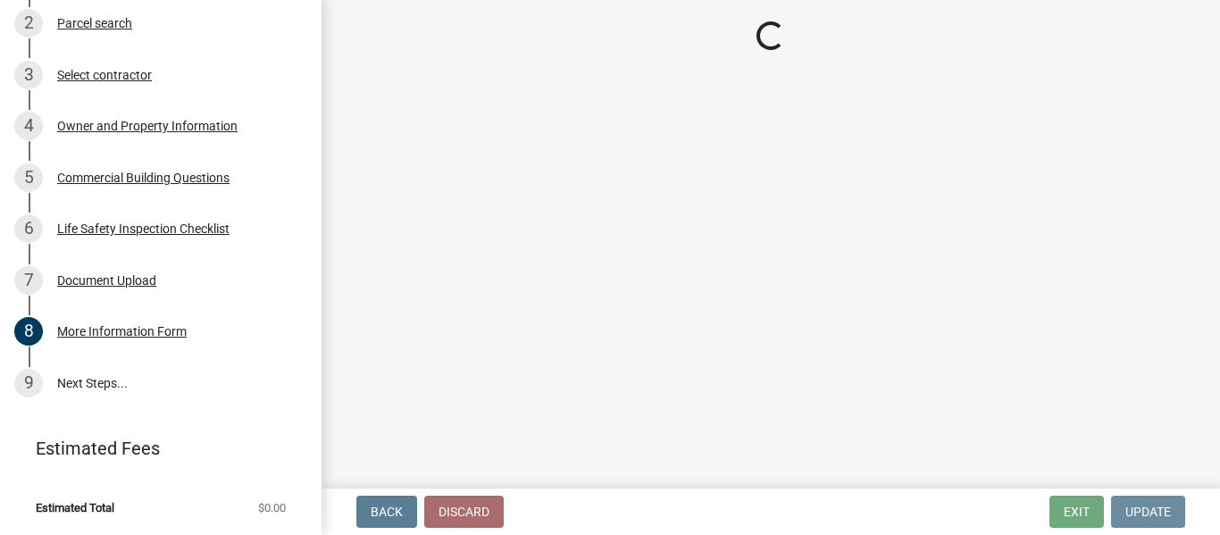
scroll to position [0, 0]
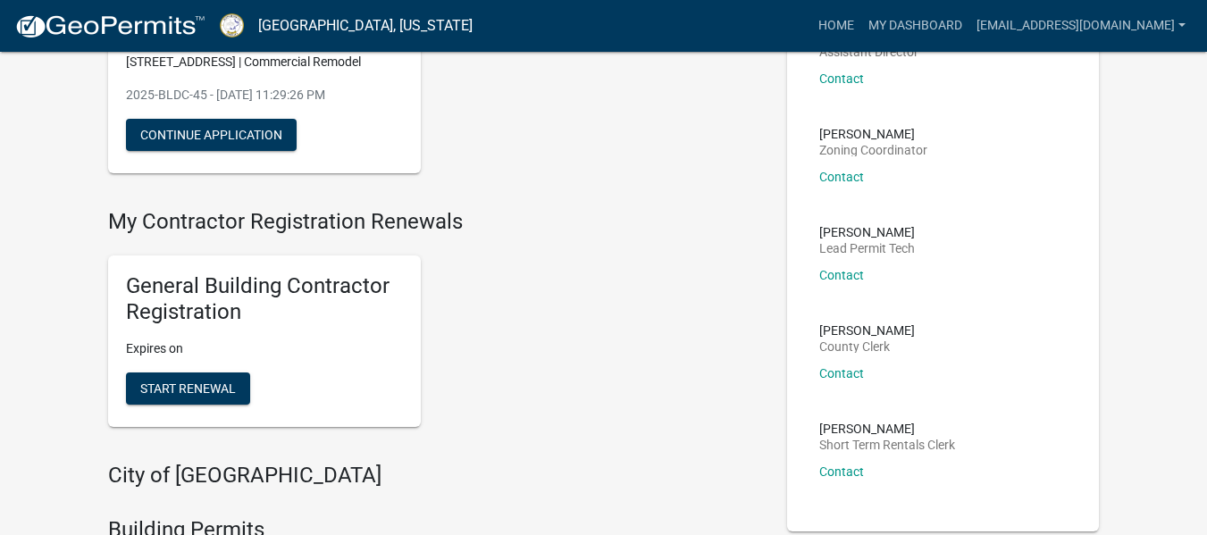
scroll to position [297, 0]
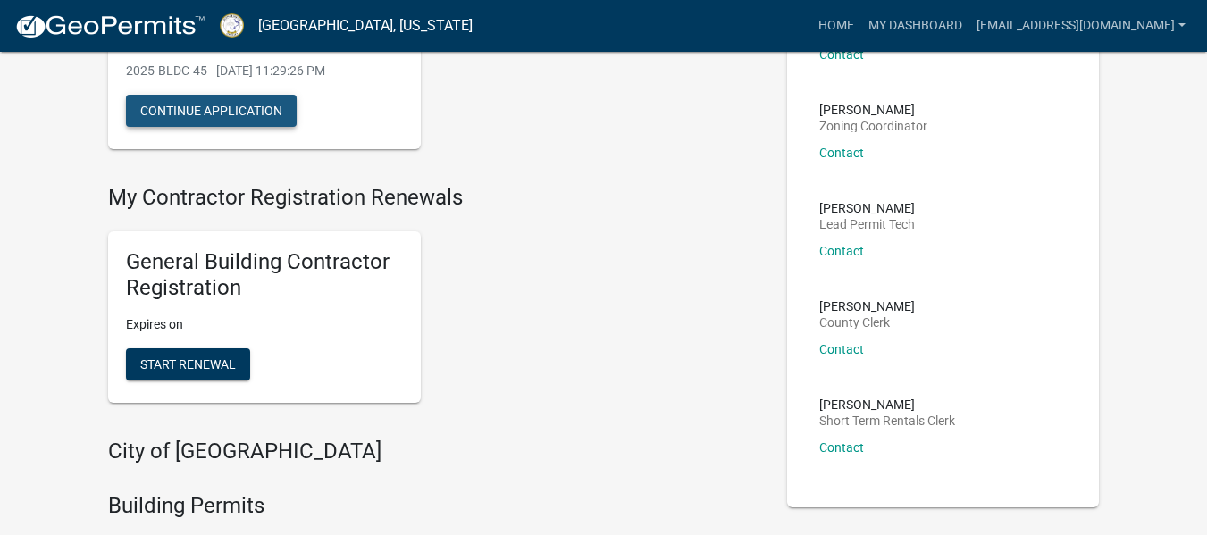
click at [267, 108] on button "Continue Application" at bounding box center [211, 111] width 171 height 32
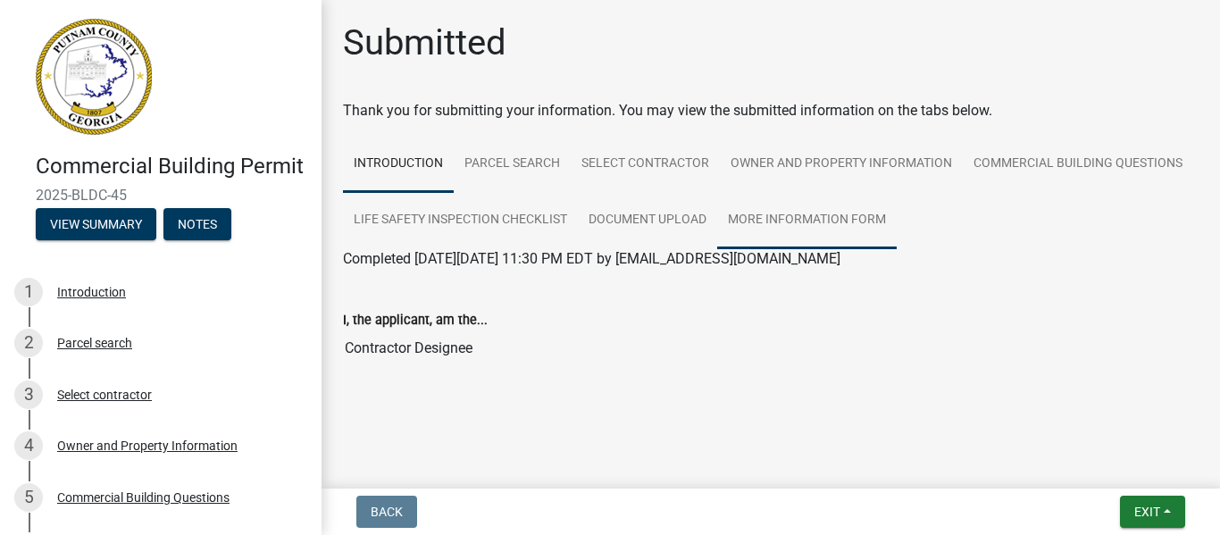
click at [810, 208] on link "More Information Form" at bounding box center [807, 220] width 180 height 57
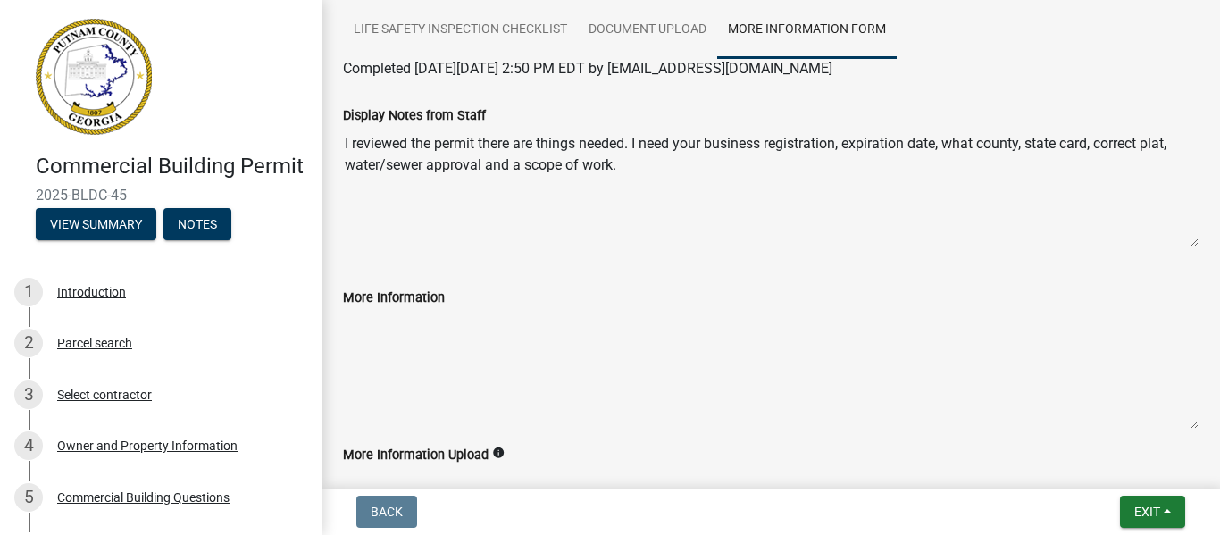
scroll to position [345, 0]
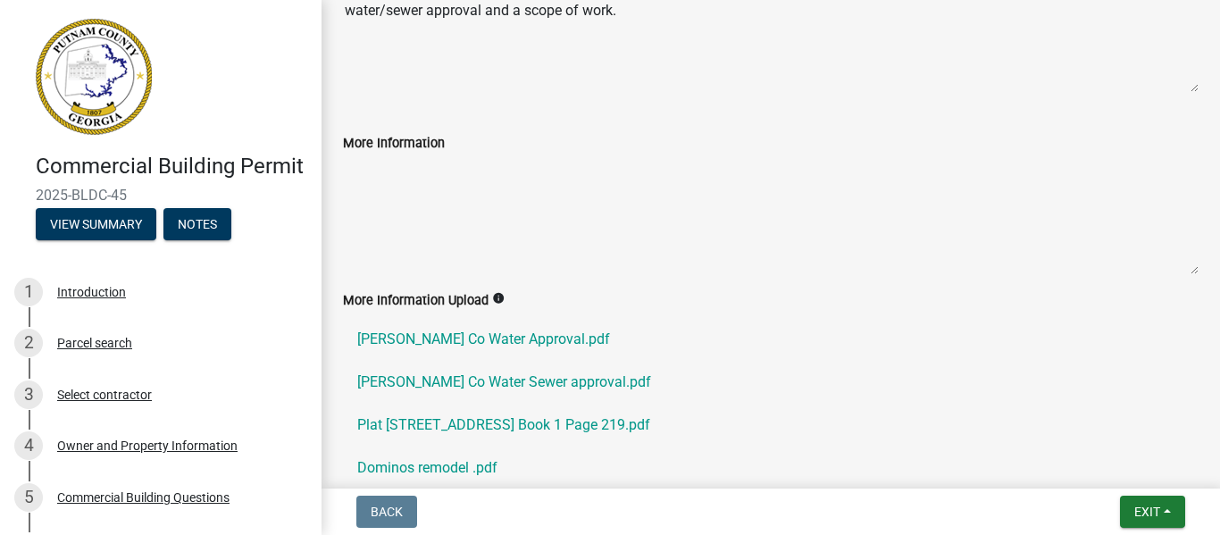
click at [405, 156] on textarea "More Information" at bounding box center [771, 214] width 856 height 121
click at [399, 171] on textarea "More Information" at bounding box center [771, 214] width 856 height 121
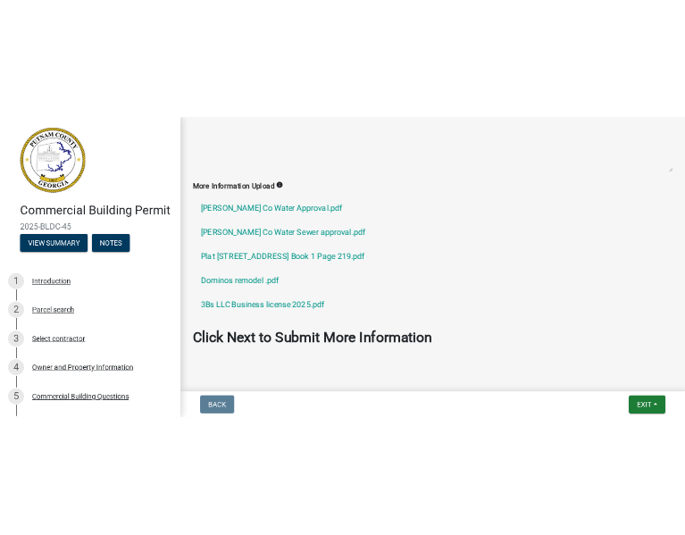
scroll to position [523, 0]
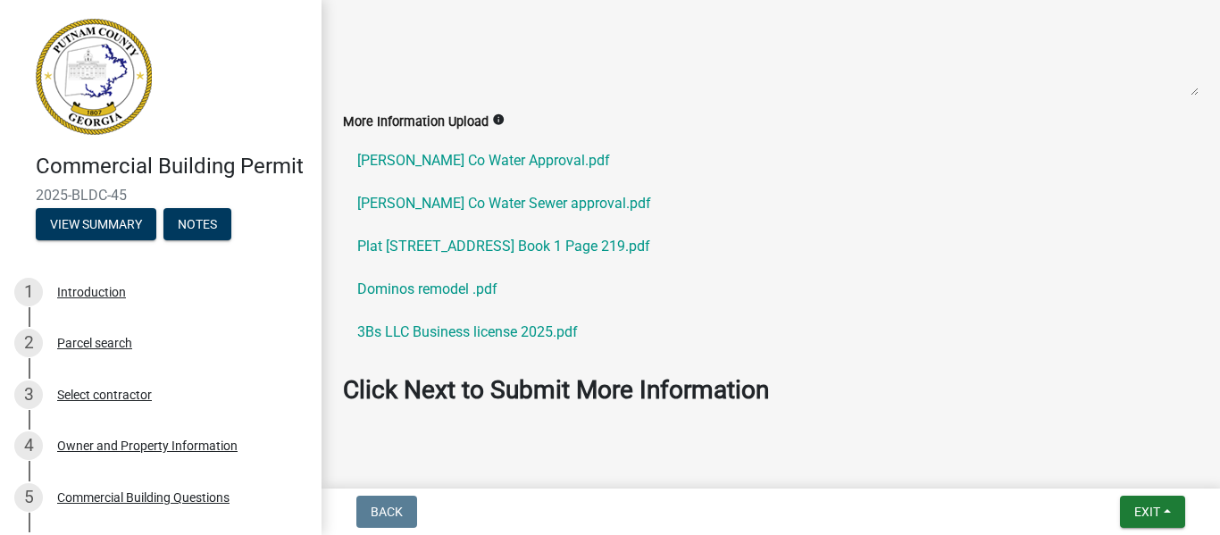
click at [434, 29] on textarea "More Information" at bounding box center [771, 35] width 856 height 121
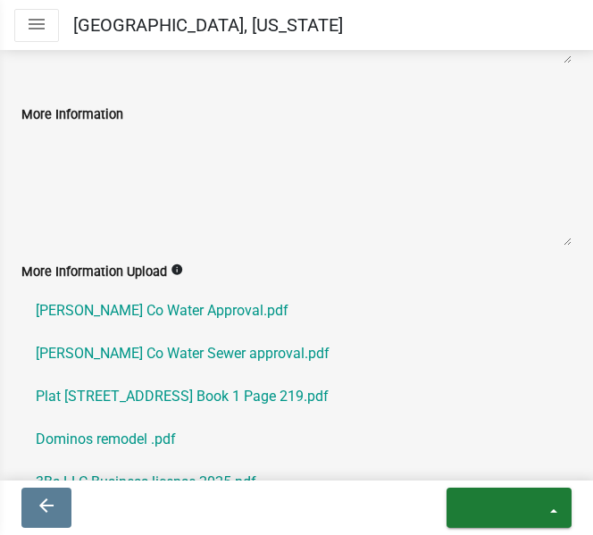
scroll to position [447, 0]
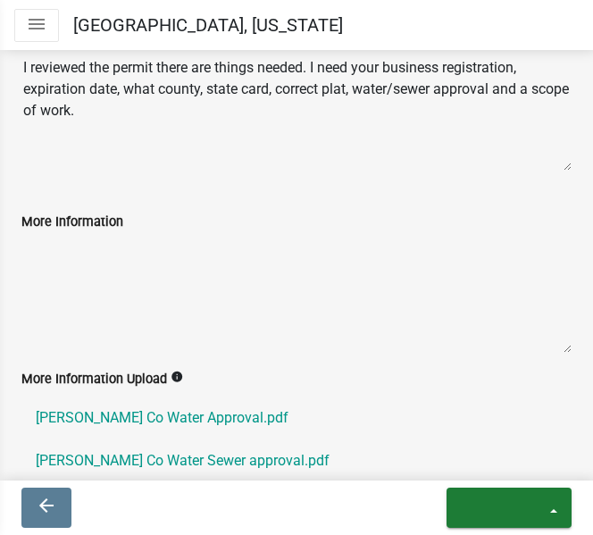
click at [29, 256] on textarea "More Information" at bounding box center [296, 292] width 550 height 121
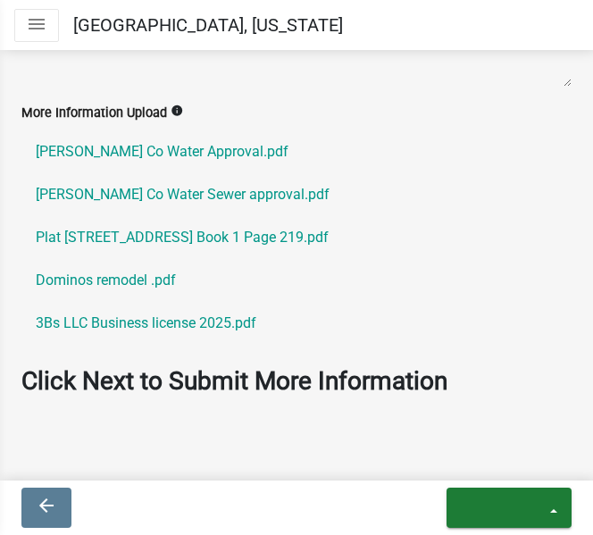
scroll to position [734, 0]
